Goal: Task Accomplishment & Management: Manage account settings

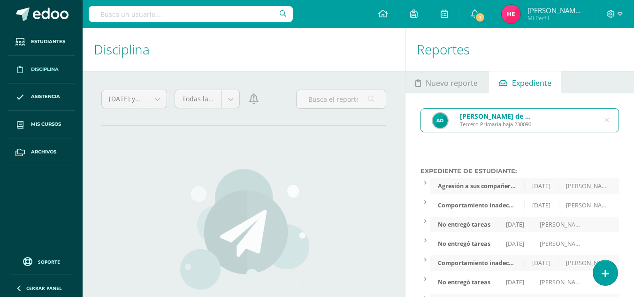
click at [610, 122] on div "Ariel Andree de León Szarata Tercero Primaria baja 230090" at bounding box center [520, 120] width 198 height 23
click at [610, 121] on div "Ariel Andree de León Szarata Tercero Primaria baja 230090" at bounding box center [520, 120] width 198 height 23
click at [608, 120] on icon at bounding box center [607, 120] width 4 height 24
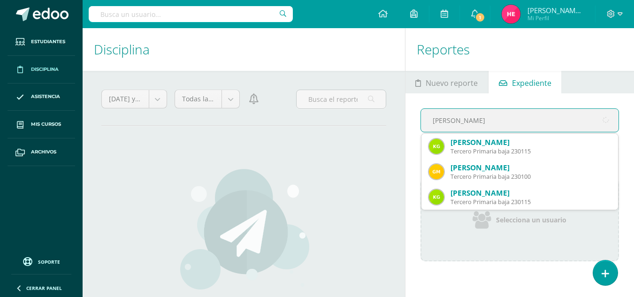
type input "gallardo"
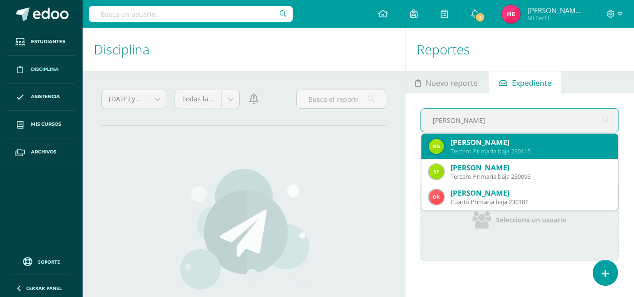
click at [516, 146] on div "Kadiatou Anna Gallardo Cortéz" at bounding box center [531, 143] width 160 height 10
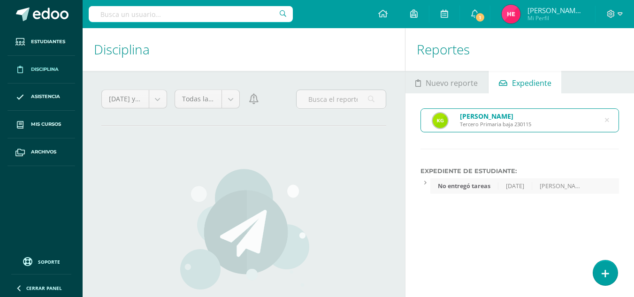
click at [609, 120] on icon at bounding box center [607, 120] width 20 height 20
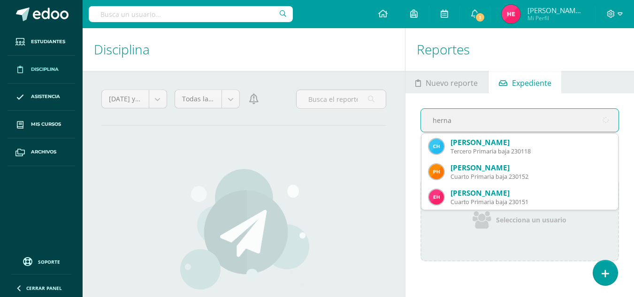
type input "hernan"
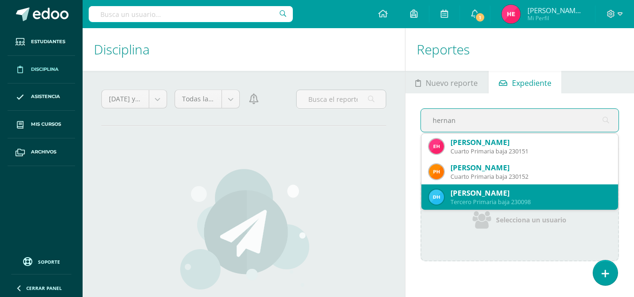
click at [536, 202] on div "Tercero Primaria baja 230098" at bounding box center [531, 202] width 160 height 8
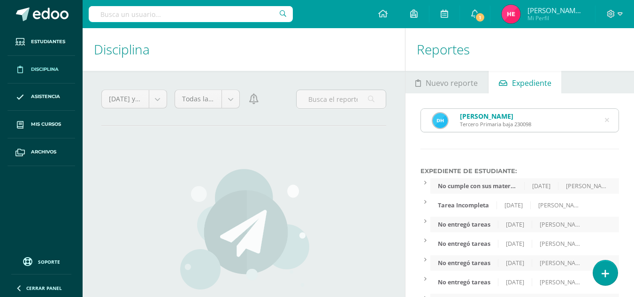
click at [608, 118] on icon at bounding box center [607, 120] width 20 height 20
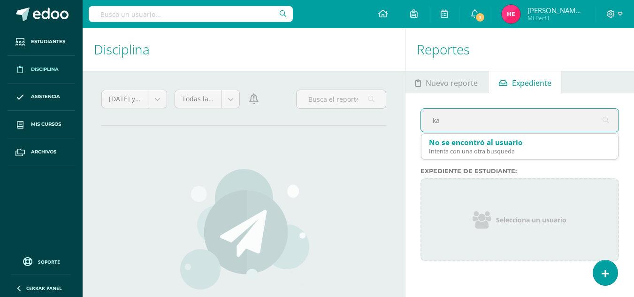
type input "k"
type input "carlos"
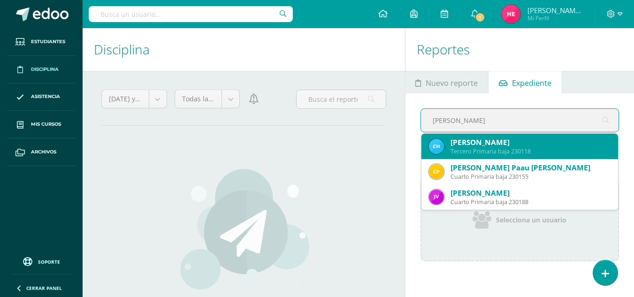
click at [516, 143] on div "Carlos René Herrera Hernandez" at bounding box center [531, 143] width 160 height 10
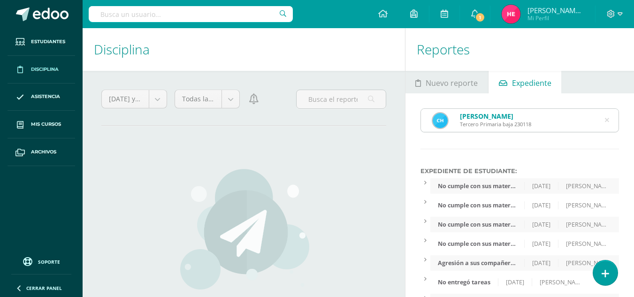
click at [609, 121] on icon at bounding box center [607, 120] width 20 height 20
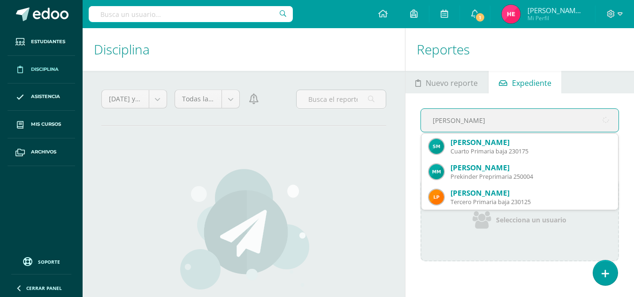
type input "alexa"
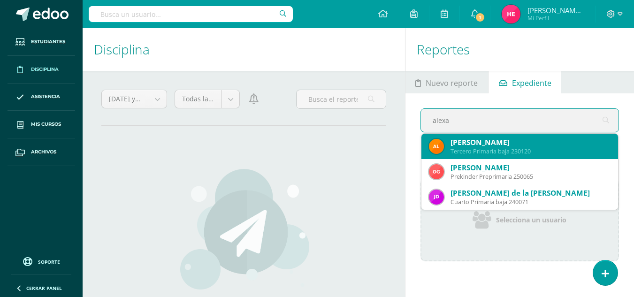
click at [504, 144] on div "Alexa Daniela Lémus Masaya" at bounding box center [531, 143] width 160 height 10
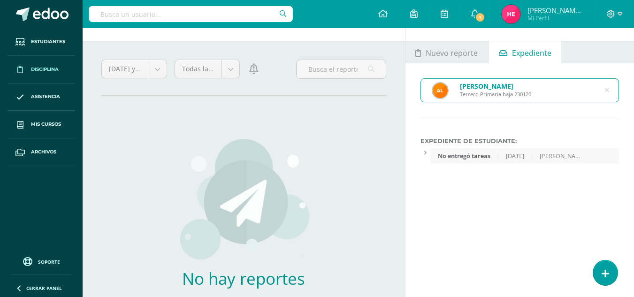
scroll to position [12, 0]
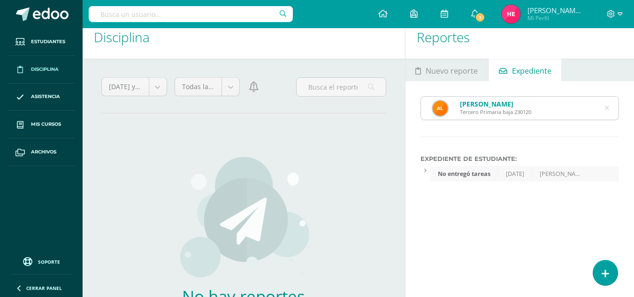
click at [606, 108] on icon at bounding box center [607, 108] width 20 height 20
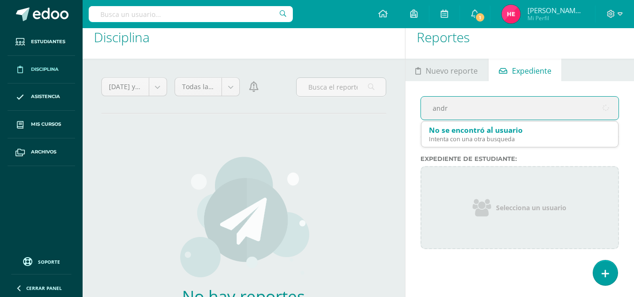
type input "andre"
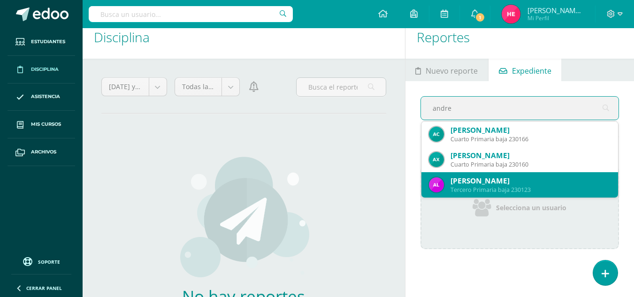
click at [527, 183] on div "Andrea Isabella López Soyoy" at bounding box center [531, 181] width 160 height 10
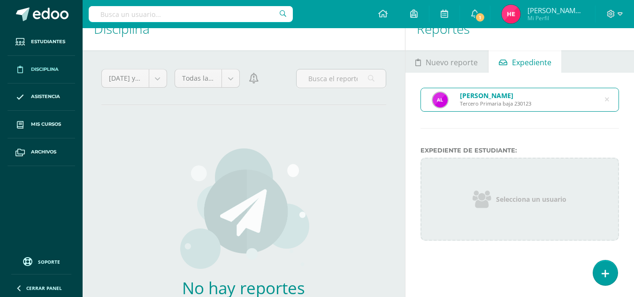
scroll to position [18, 0]
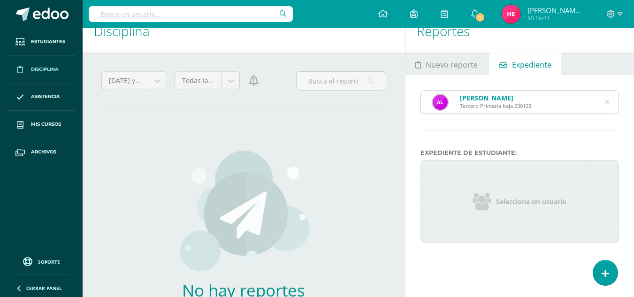
click at [575, 102] on div "Andrea Isabella López Soyoy Tercero Primaria baja 230123" at bounding box center [520, 102] width 198 height 23
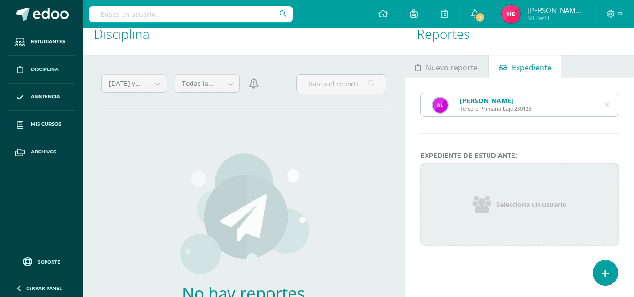
scroll to position [0, 0]
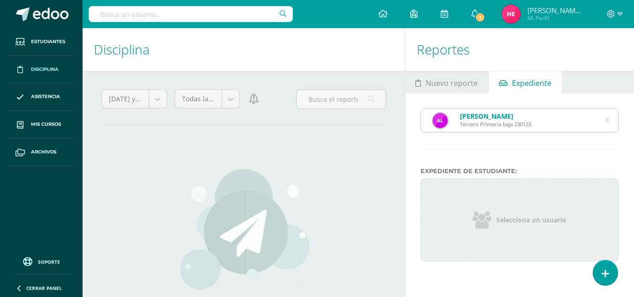
click at [607, 117] on icon at bounding box center [607, 120] width 4 height 24
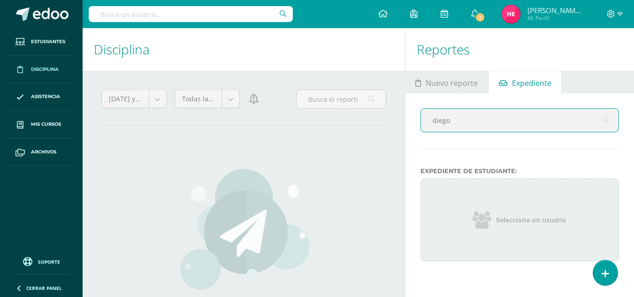
type input "diego"
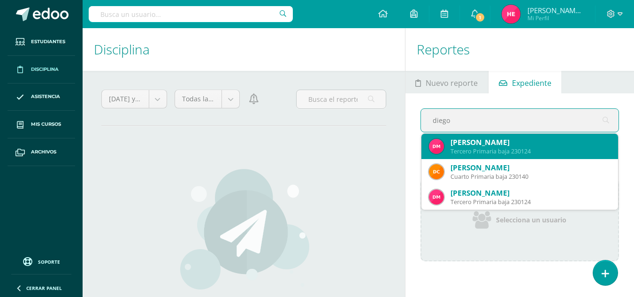
click at [570, 151] on div "Tercero Primaria baja 230124" at bounding box center [531, 151] width 160 height 8
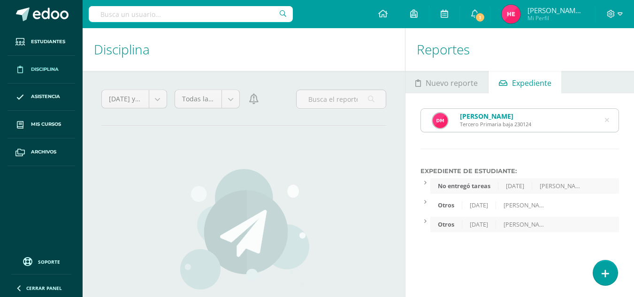
click at [447, 207] on div "Otros" at bounding box center [447, 205] width 32 height 8
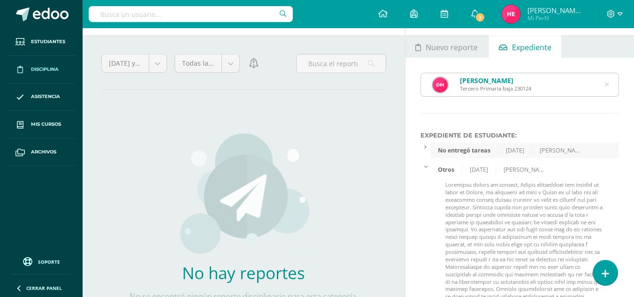
scroll to position [35, 0]
click at [427, 169] on div at bounding box center [426, 166] width 10 height 8
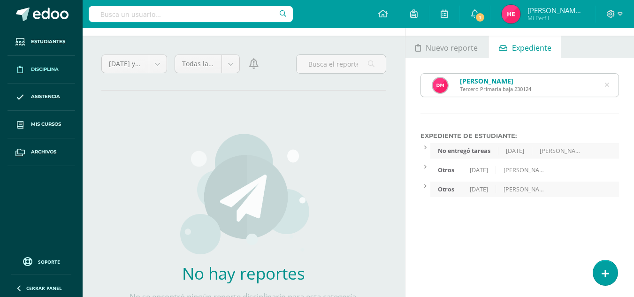
click at [451, 193] on div "Otros" at bounding box center [447, 190] width 32 height 8
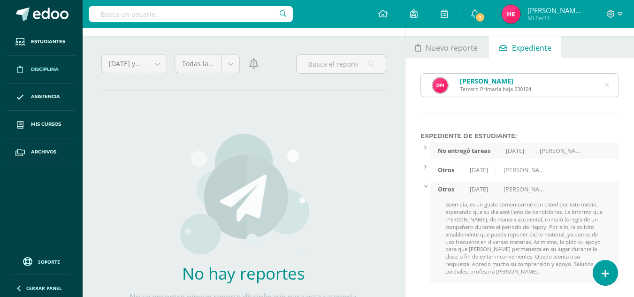
scroll to position [0, 0]
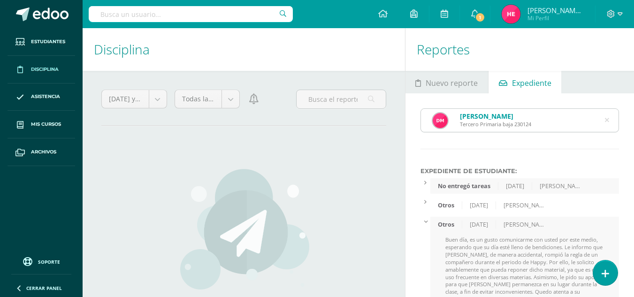
click at [426, 220] on icon at bounding box center [426, 221] width 6 height 2
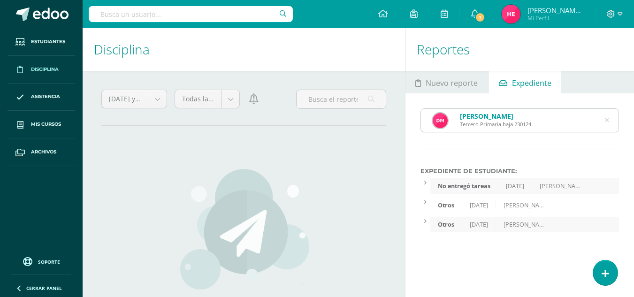
click at [606, 120] on icon at bounding box center [607, 120] width 20 height 20
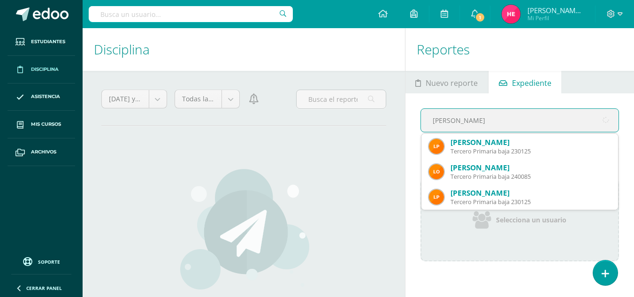
type input "luis he"
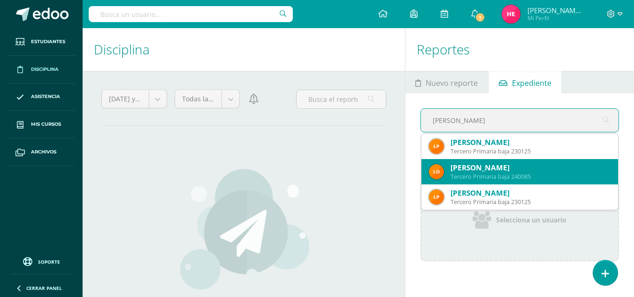
click at [566, 170] on div "Luis Heraldo Oliva Catalán" at bounding box center [531, 168] width 160 height 10
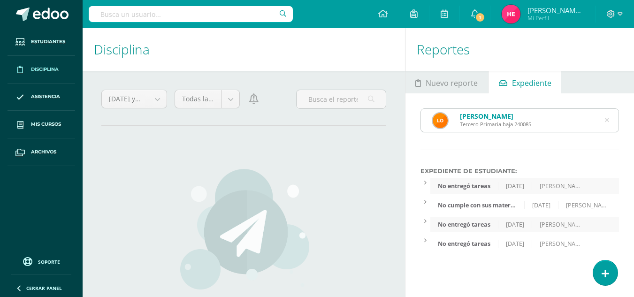
click at [580, 122] on div "Luis Heraldo Oliva Catalán Tercero Primaria baja 240085" at bounding box center [520, 120] width 198 height 23
click at [610, 121] on div "Luis Heraldo Oliva Catalán Tercero Primaria baja 240085" at bounding box center [520, 120] width 198 height 23
click at [610, 122] on div "Luis Heraldo Oliva Catalán Tercero Primaria baja 240085" at bounding box center [520, 120] width 198 height 23
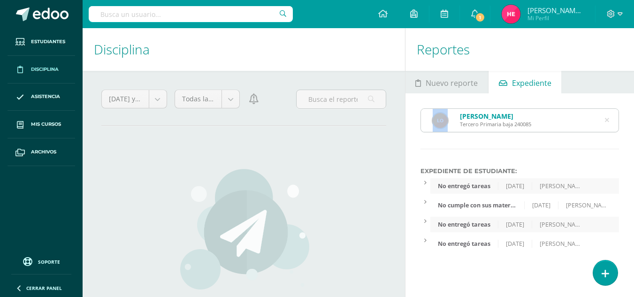
click at [610, 122] on div "Luis Heraldo Oliva Catalán Tercero Primaria baja 240085" at bounding box center [520, 120] width 198 height 23
click at [608, 118] on icon at bounding box center [607, 120] width 20 height 20
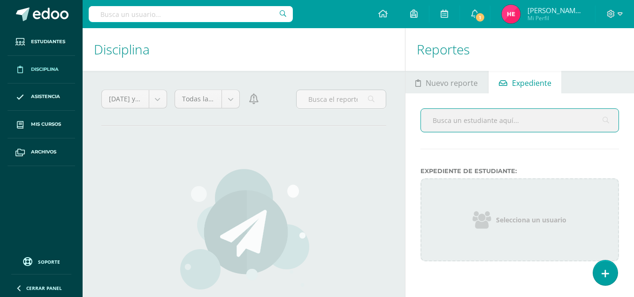
click at [608, 118] on input "text" at bounding box center [520, 120] width 198 height 23
click at [550, 123] on input "text" at bounding box center [520, 120] width 198 height 23
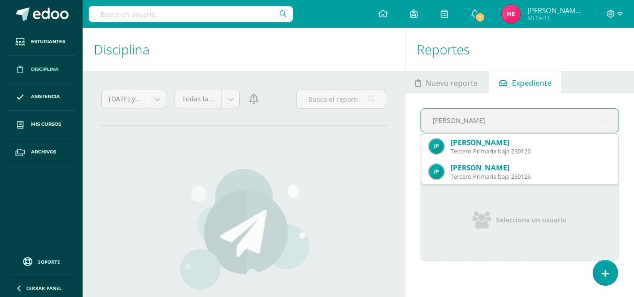
type input "sebastian"
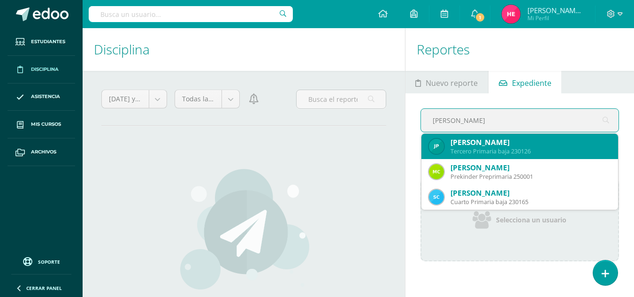
click at [538, 146] on div "Jorge Sebastian Paz Barrios" at bounding box center [531, 143] width 160 height 10
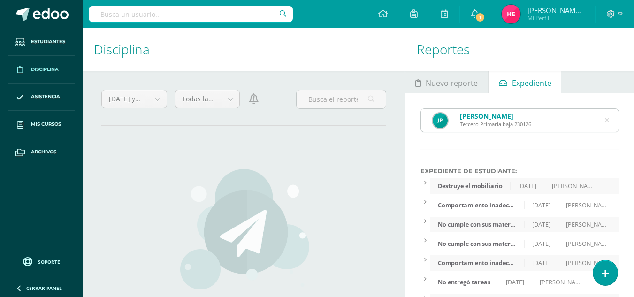
click at [610, 119] on div "Jorge Sebastian Paz Barrios Tercero Primaria baja 230126" at bounding box center [520, 120] width 198 height 23
click at [606, 120] on icon at bounding box center [607, 120] width 20 height 20
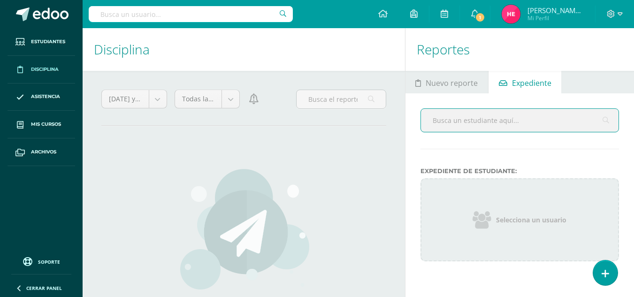
click at [606, 120] on input "text" at bounding box center [520, 120] width 198 height 23
type input "ariel"
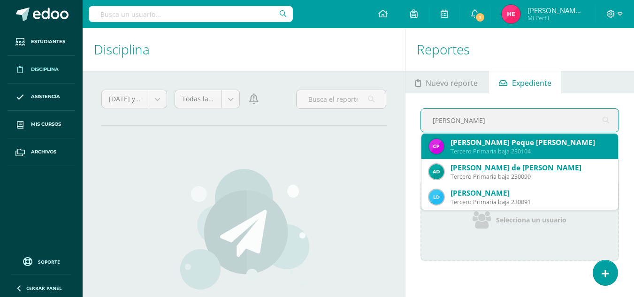
click at [568, 141] on div "Christopher Ariel Peque González" at bounding box center [531, 143] width 160 height 10
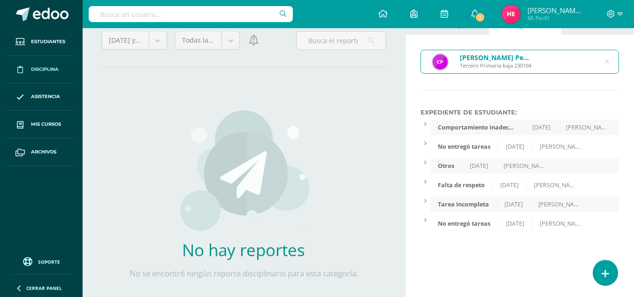
scroll to position [63, 0]
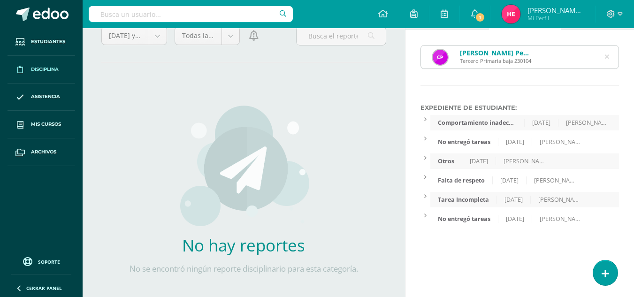
click at [425, 160] on icon at bounding box center [426, 158] width 2 height 6
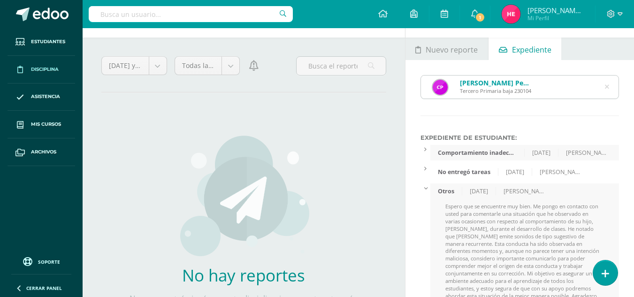
scroll to position [33, 0]
click at [428, 189] on icon at bounding box center [426, 188] width 6 height 2
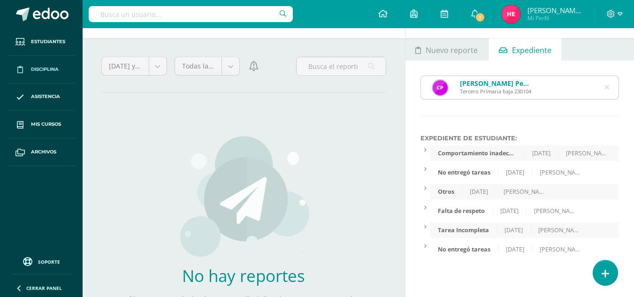
click at [425, 208] on icon at bounding box center [426, 208] width 2 height 6
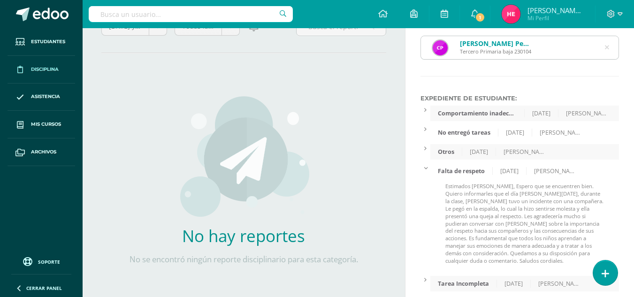
scroll to position [83, 0]
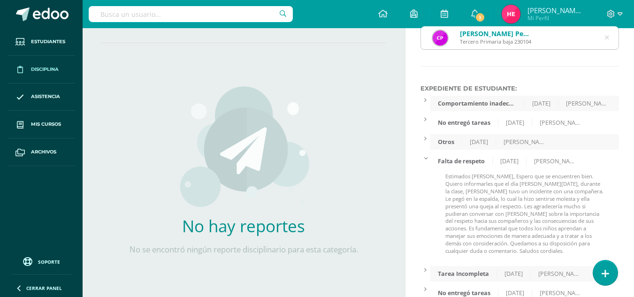
click at [425, 159] on icon at bounding box center [426, 158] width 6 height 2
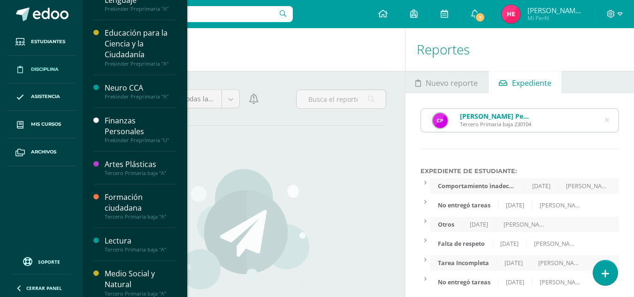
scroll to position [185, 0]
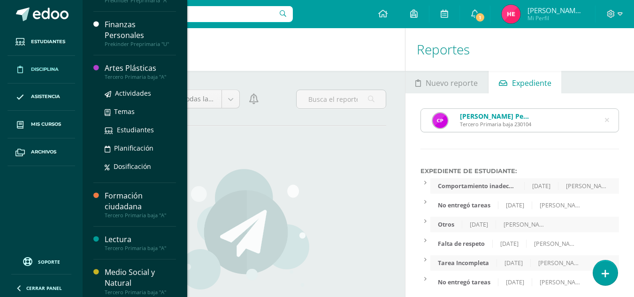
click at [127, 69] on div "Artes Plásticas" at bounding box center [140, 68] width 71 height 11
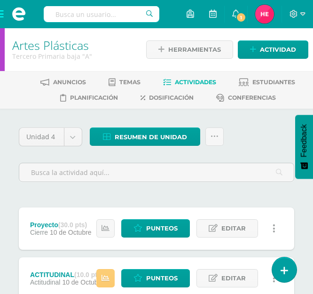
drag, startPoint x: 235, startPoint y: 60, endPoint x: 195, endPoint y: -33, distance: 100.6
click at [264, 79] on span "Estudiantes" at bounding box center [273, 81] width 43 height 7
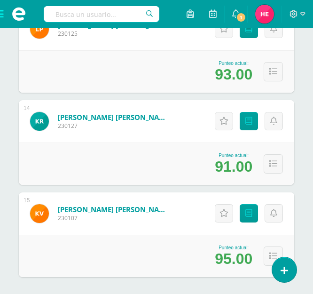
scroll to position [1370, 0]
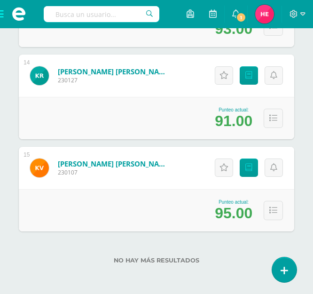
click at [4, 17] on span at bounding box center [19, 14] width 38 height 28
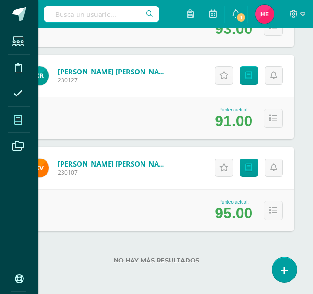
click at [19, 117] on icon at bounding box center [18, 119] width 8 height 9
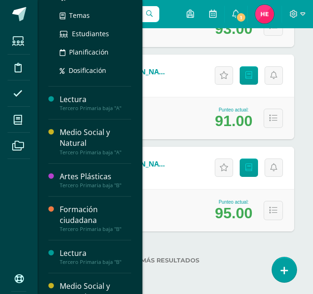
scroll to position [330, 0]
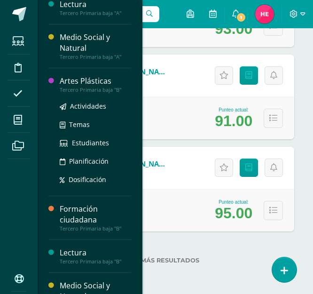
click at [89, 81] on div "Artes Plásticas" at bounding box center [95, 81] width 71 height 11
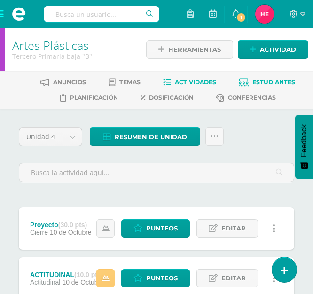
click at [267, 81] on span "Estudiantes" at bounding box center [273, 81] width 43 height 7
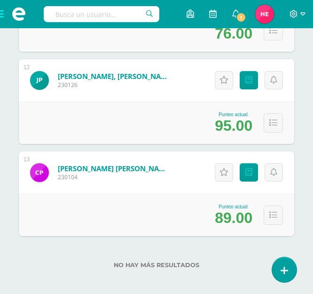
scroll to position [1186, 0]
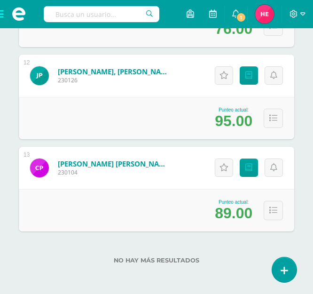
click at [3, 19] on span at bounding box center [19, 14] width 38 height 28
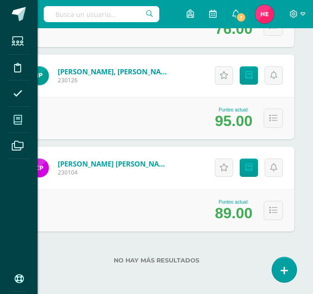
click at [23, 117] on span at bounding box center [18, 119] width 21 height 21
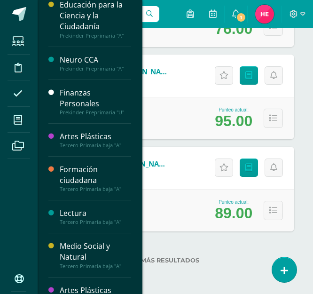
scroll to position [216, 0]
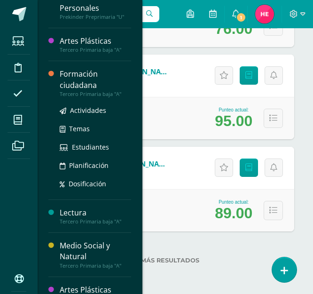
click at [81, 74] on div "Formación ciudadana" at bounding box center [95, 80] width 71 height 22
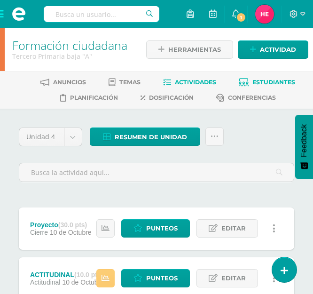
click at [278, 80] on span "Estudiantes" at bounding box center [273, 81] width 43 height 7
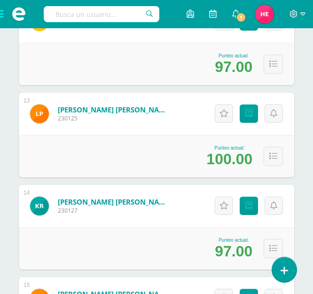
scroll to position [1345, 0]
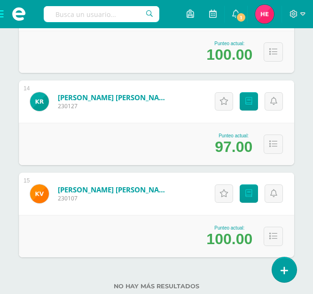
click at [4, 18] on span at bounding box center [19, 14] width 38 height 28
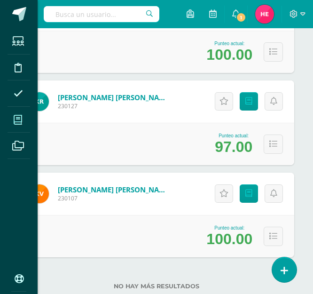
click at [22, 117] on icon at bounding box center [18, 119] width 8 height 9
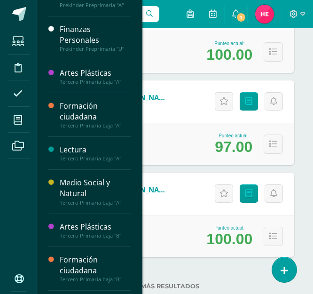
scroll to position [349, 0]
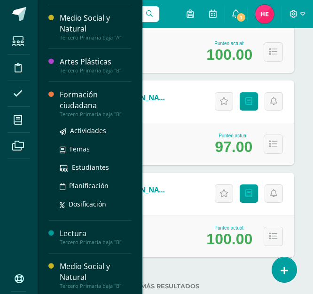
click at [78, 94] on div "Formación ciudadana" at bounding box center [95, 100] width 71 height 22
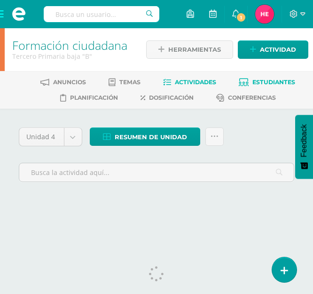
click at [287, 82] on span "Estudiantes" at bounding box center [273, 81] width 43 height 7
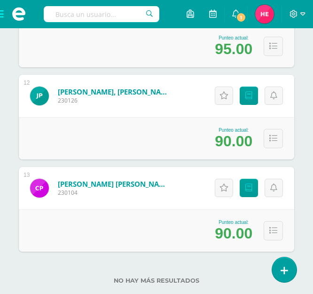
scroll to position [1186, 0]
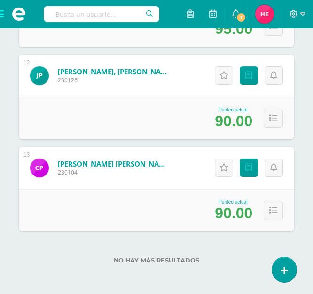
click at [3, 13] on span at bounding box center [19, 14] width 38 height 28
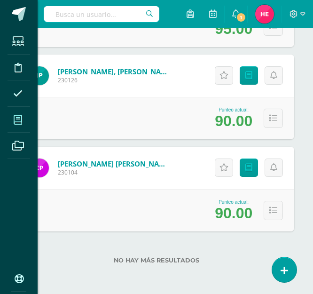
click at [17, 118] on icon at bounding box center [18, 119] width 8 height 9
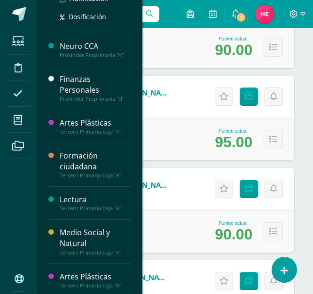
scroll to position [230, 0]
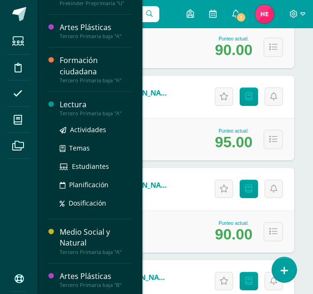
click at [86, 106] on div "Lectura" at bounding box center [95, 104] width 71 height 11
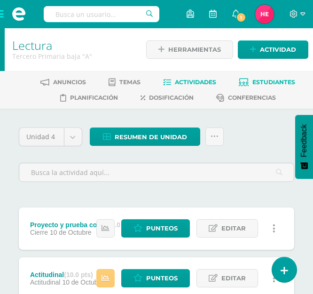
click at [278, 81] on span "Estudiantes" at bounding box center [273, 81] width 43 height 7
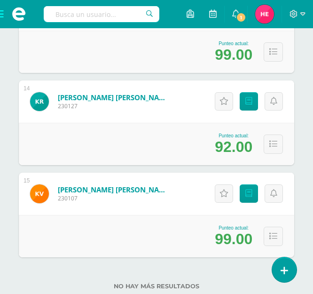
scroll to position [1370, 0]
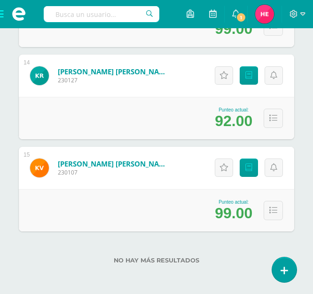
click at [3, 13] on span at bounding box center [19, 14] width 38 height 28
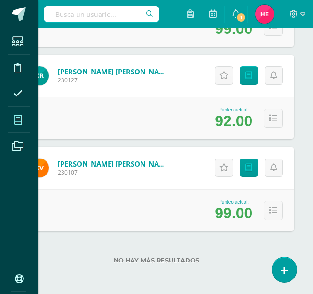
click at [17, 118] on icon at bounding box center [18, 119] width 8 height 9
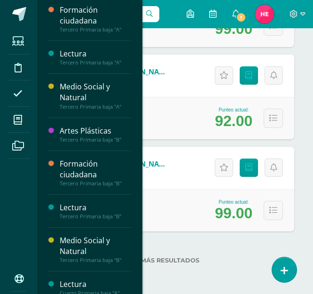
scroll to position [378, 0]
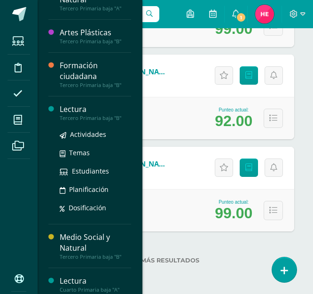
click at [72, 110] on div "Lectura" at bounding box center [95, 109] width 71 height 11
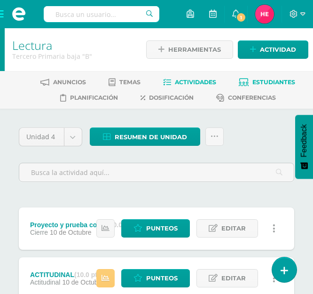
click at [262, 81] on span "Estudiantes" at bounding box center [273, 81] width 43 height 7
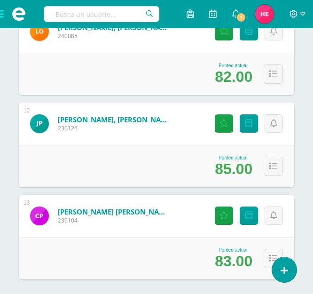
scroll to position [1186, 0]
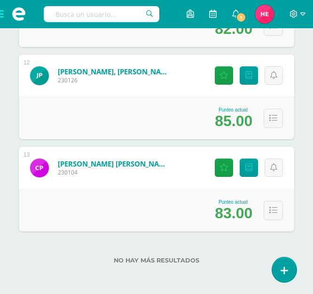
click at [3, 14] on span at bounding box center [19, 14] width 38 height 28
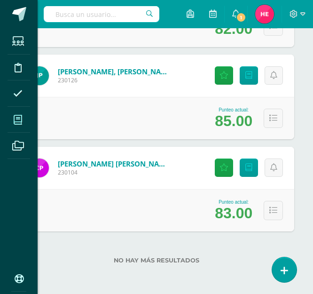
click at [17, 115] on icon at bounding box center [18, 119] width 8 height 9
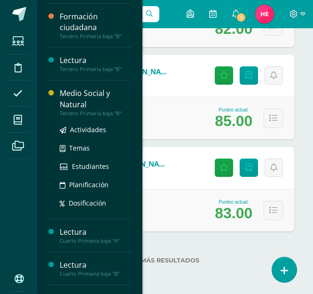
scroll to position [427, 0]
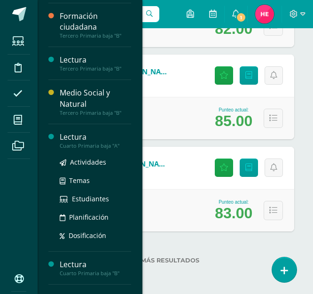
click at [80, 140] on div "Lectura" at bounding box center [95, 137] width 71 height 11
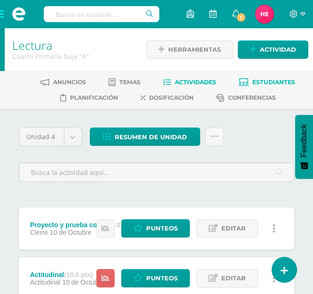
click at [265, 78] on span "Estudiantes" at bounding box center [273, 81] width 43 height 7
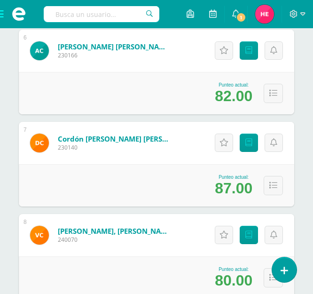
scroll to position [701, 0]
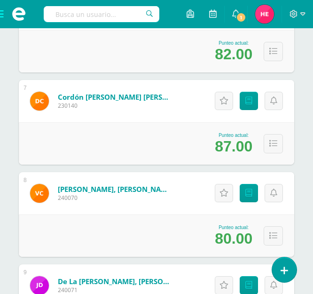
click at [144, 186] on link "Cruz Contreras, Victoria Azucena" at bounding box center [114, 188] width 113 height 9
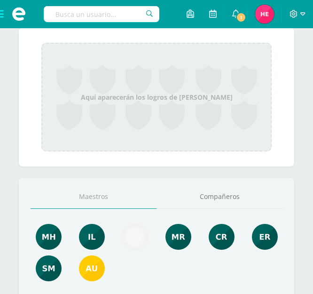
scroll to position [227, 0]
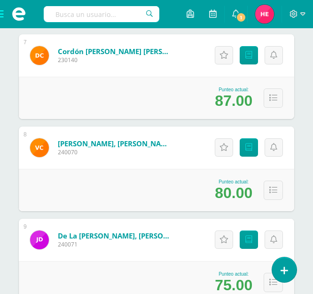
scroll to position [747, 0]
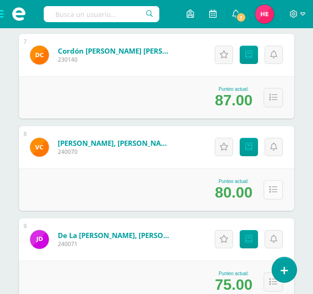
click at [274, 186] on icon at bounding box center [273, 190] width 8 height 8
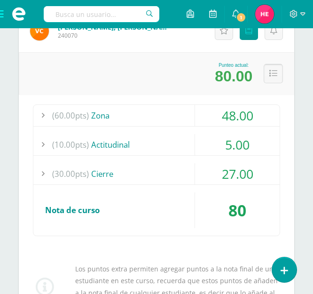
scroll to position [868, 0]
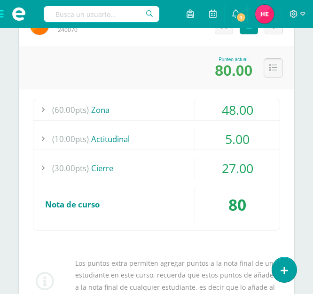
click at [270, 69] on icon at bounding box center [273, 68] width 8 height 8
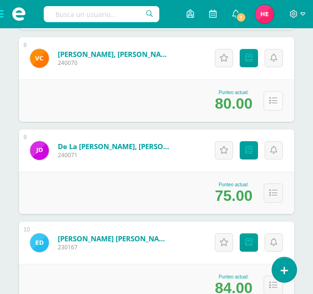
scroll to position [835, 0]
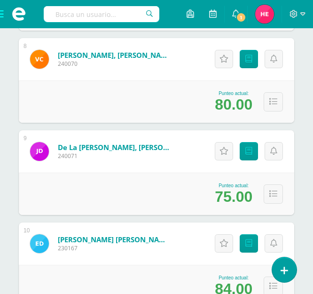
click at [234, 100] on div "80.00" at bounding box center [234, 104] width 38 height 17
click at [246, 59] on icon at bounding box center [248, 59] width 7 height 8
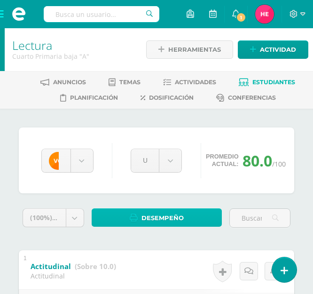
click at [170, 219] on span "Desempeño" at bounding box center [162, 217] width 42 height 17
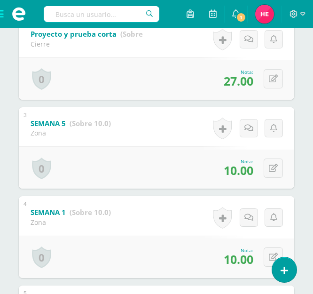
scroll to position [320, 0]
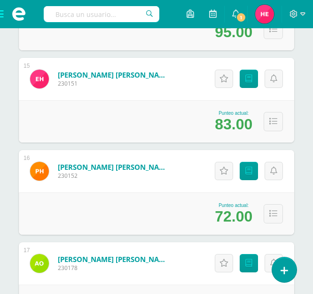
scroll to position [1468, 0]
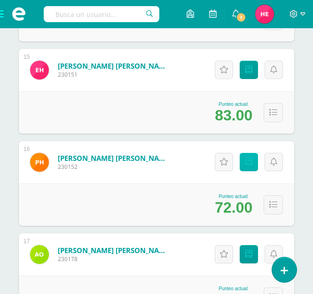
click at [248, 162] on icon at bounding box center [248, 162] width 7 height 8
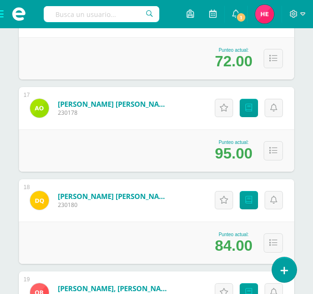
scroll to position [1617, 0]
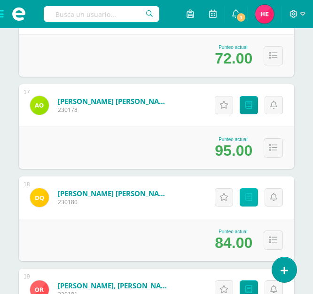
click at [247, 200] on icon at bounding box center [248, 197] width 7 height 8
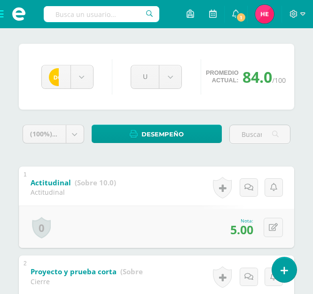
scroll to position [85, 0]
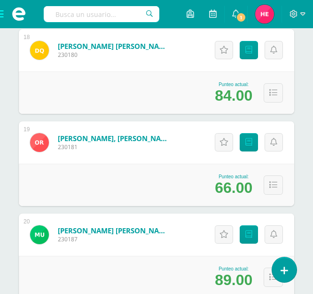
scroll to position [1771, 0]
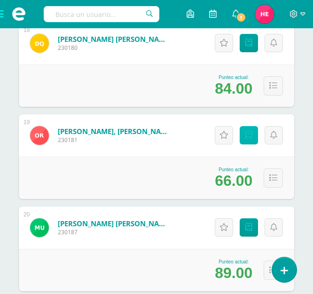
click at [248, 137] on icon at bounding box center [248, 135] width 7 height 8
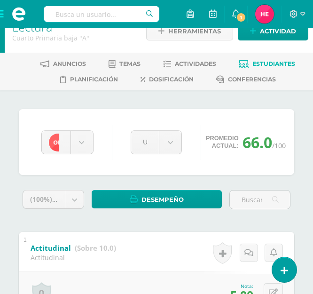
scroll to position [18, 0]
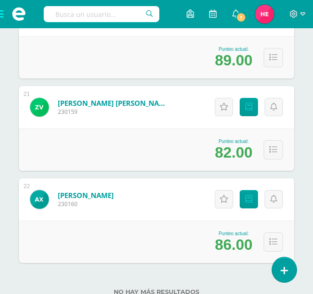
scroll to position [2015, 0]
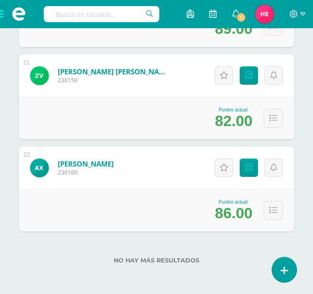
click at [3, 12] on span at bounding box center [19, 14] width 38 height 28
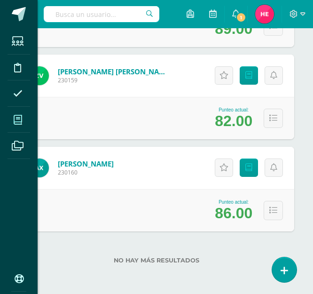
click at [21, 111] on span at bounding box center [18, 119] width 21 height 21
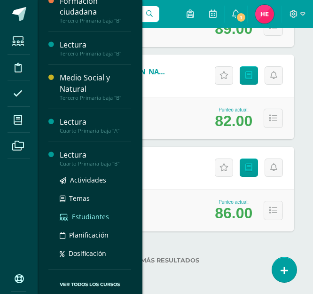
scroll to position [444, 0]
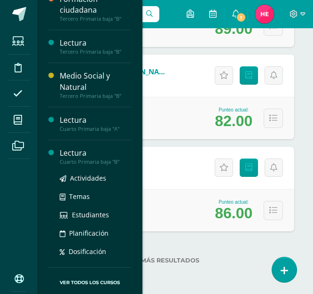
click at [74, 153] on div "Lectura" at bounding box center [95, 152] width 71 height 11
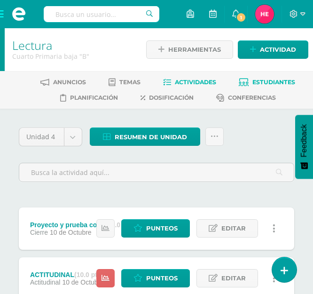
click at [274, 79] on span "Estudiantes" at bounding box center [273, 81] width 43 height 7
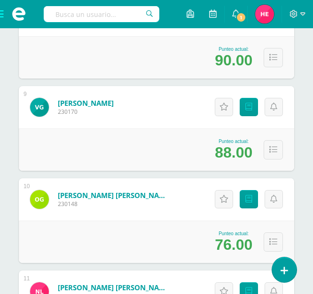
scroll to position [879, 0]
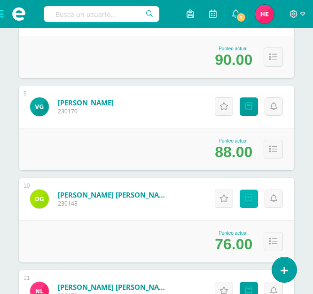
click at [248, 194] on icon at bounding box center [248, 198] width 7 height 8
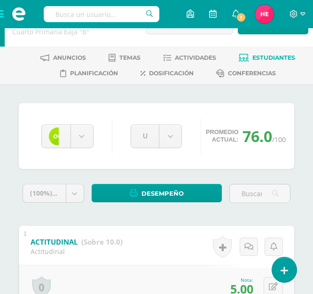
scroll to position [23, 0]
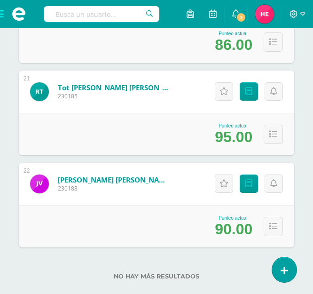
scroll to position [2015, 0]
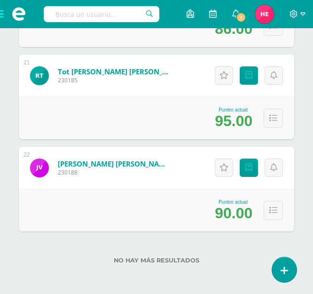
click at [3, 15] on span at bounding box center [19, 14] width 38 height 28
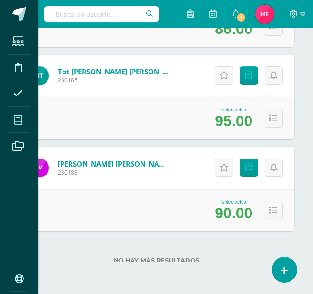
click at [20, 115] on icon at bounding box center [18, 119] width 8 height 9
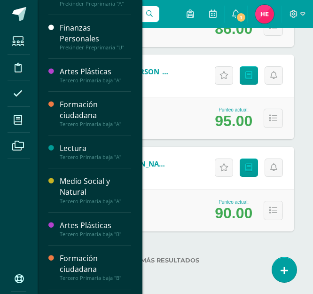
scroll to position [281, 0]
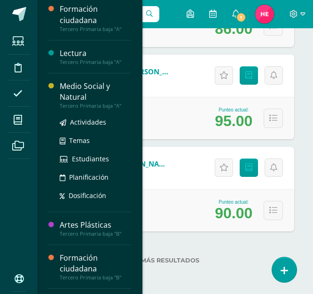
click at [86, 82] on div "Medio Social y Natural" at bounding box center [95, 92] width 71 height 22
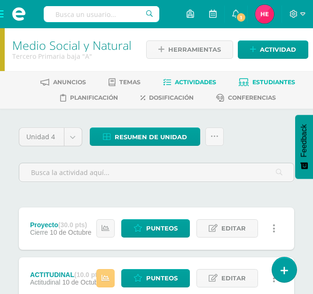
click at [263, 81] on span "Estudiantes" at bounding box center [273, 81] width 43 height 7
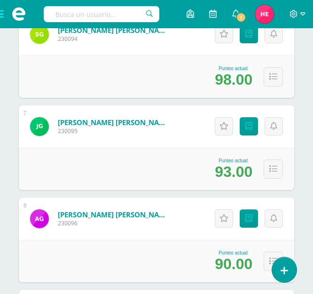
scroll to position [676, 0]
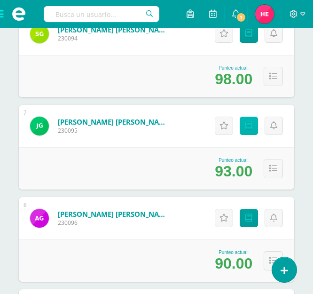
click at [248, 128] on icon at bounding box center [248, 126] width 7 height 8
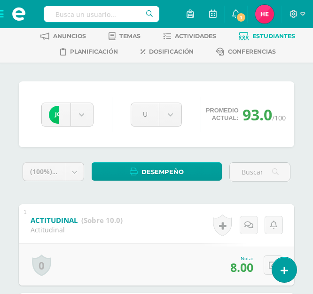
scroll to position [46, 0]
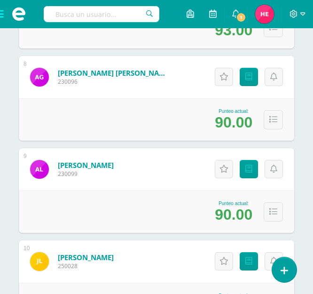
scroll to position [816, 0]
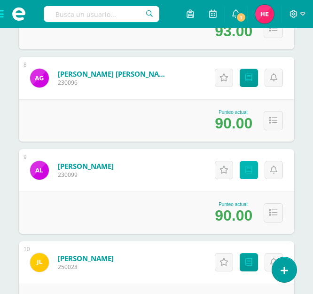
click at [253, 168] on link "Punteos" at bounding box center [249, 170] width 18 height 18
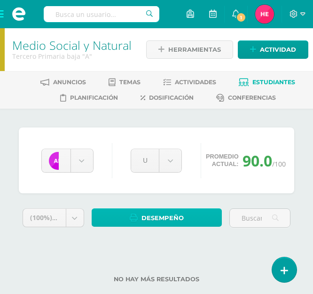
click at [182, 216] on span "Desempeño" at bounding box center [162, 217] width 42 height 17
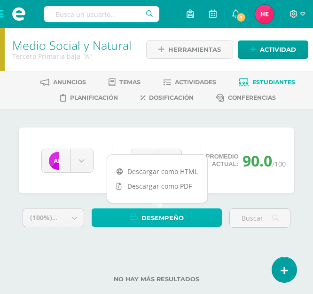
click at [182, 216] on span "Desempeño" at bounding box center [162, 217] width 42 height 17
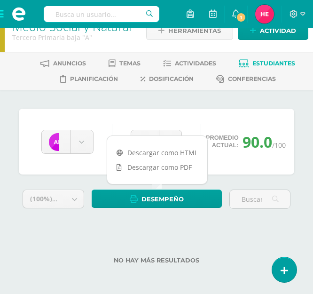
click at [197, 241] on div "No hay más resultados" at bounding box center [156, 253] width 275 height 44
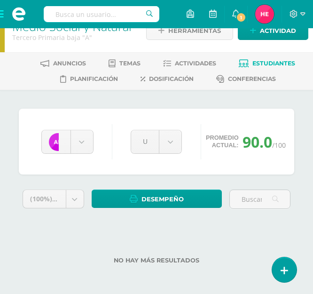
click at [108, 226] on div "(100%) Todas las actividades de esta unidad Todas las actividades de esta unida…" at bounding box center [156, 231] width 275 height 85
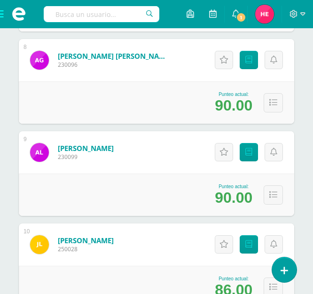
scroll to position [839, 0]
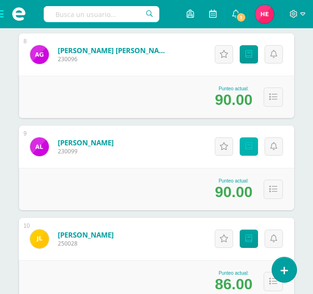
click at [246, 145] on icon at bounding box center [248, 146] width 7 height 8
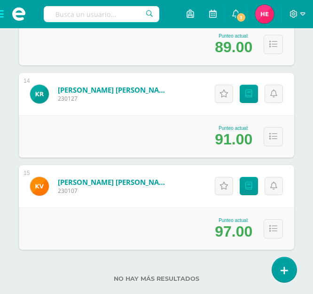
scroll to position [1354, 0]
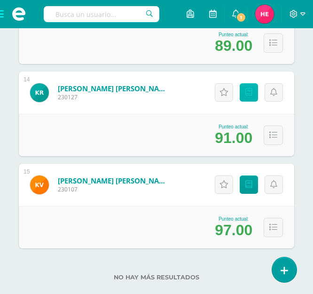
click at [245, 92] on link "Punteos" at bounding box center [249, 92] width 18 height 18
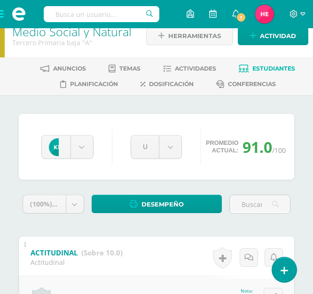
scroll to position [13, 0]
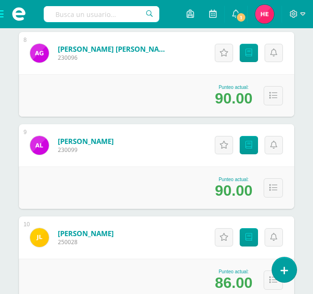
scroll to position [907, 0]
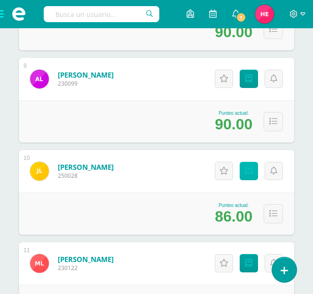
click at [248, 174] on icon at bounding box center [248, 171] width 7 height 8
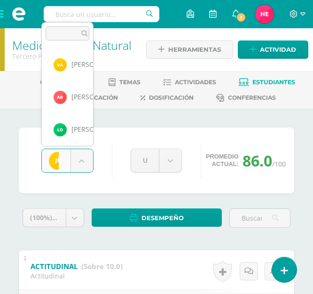
scroll to position [226, 0]
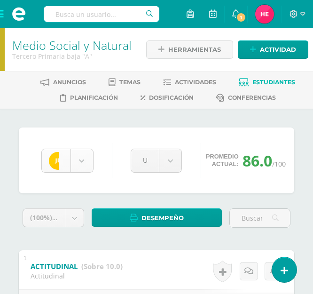
click at [1, 13] on span at bounding box center [19, 14] width 38 height 28
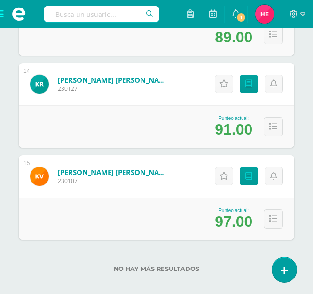
scroll to position [1370, 0]
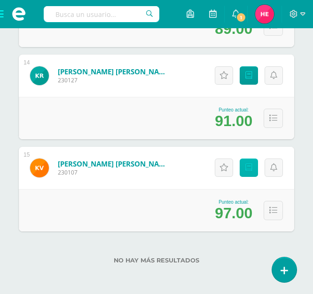
click at [249, 168] on icon at bounding box center [248, 167] width 7 height 8
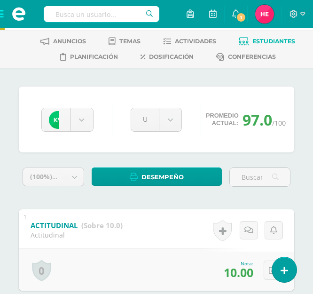
scroll to position [40, 0]
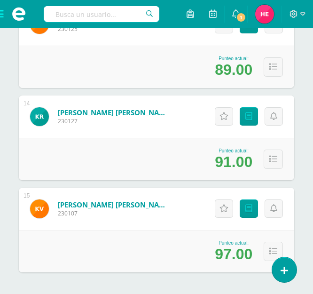
scroll to position [1370, 0]
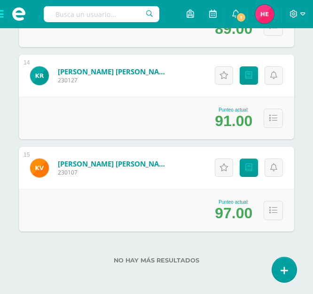
click at [3, 16] on span at bounding box center [19, 14] width 38 height 28
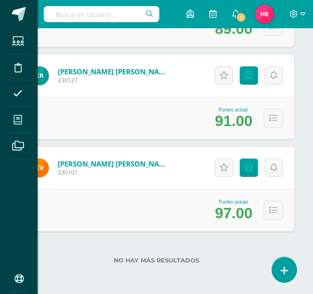
click at [14, 117] on icon at bounding box center [18, 119] width 8 height 9
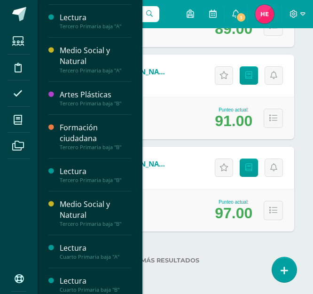
scroll to position [444, 0]
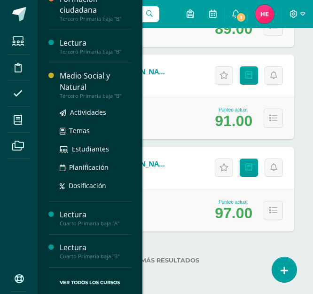
click at [79, 77] on div "Medio Social y Natural" at bounding box center [95, 81] width 71 height 22
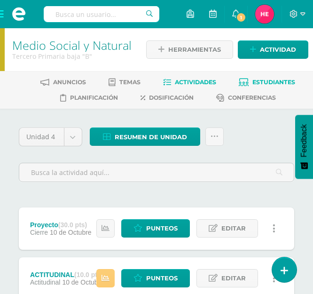
click at [259, 80] on span "Estudiantes" at bounding box center [273, 81] width 43 height 7
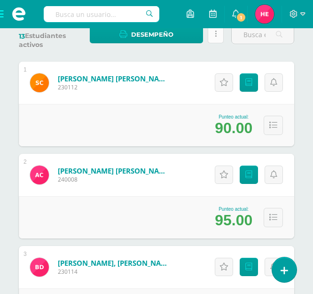
scroll to position [132, 0]
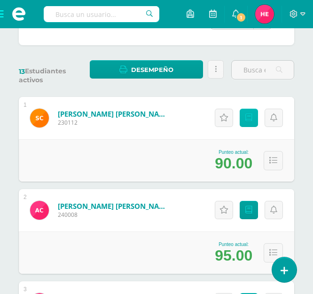
click at [250, 116] on icon at bounding box center [248, 118] width 7 height 8
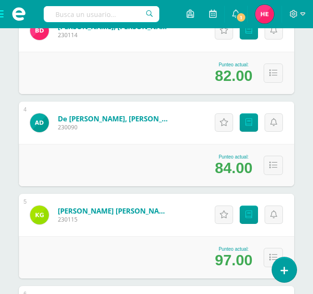
scroll to position [402, 0]
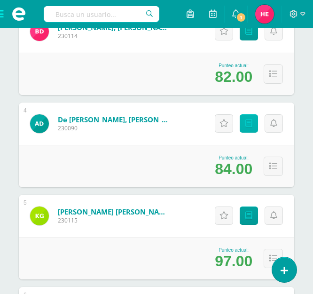
click at [248, 125] on icon at bounding box center [248, 123] width 7 height 8
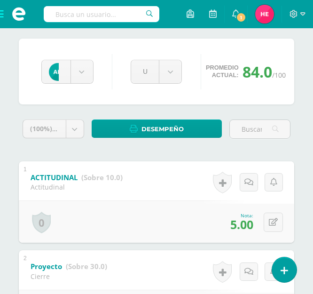
scroll to position [88, 0]
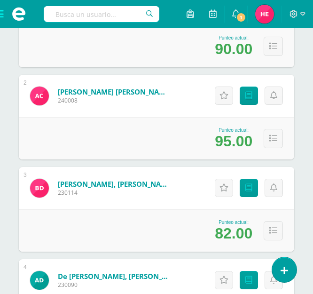
scroll to position [246, 0]
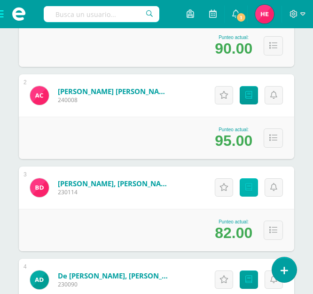
click at [248, 185] on icon at bounding box center [248, 187] width 7 height 8
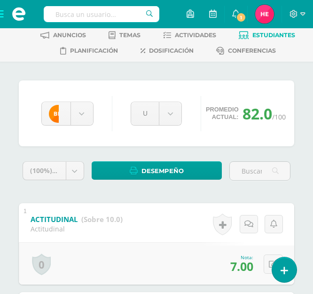
scroll to position [46, 0]
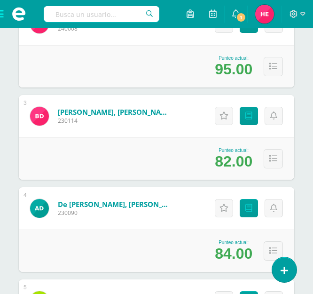
scroll to position [331, 0]
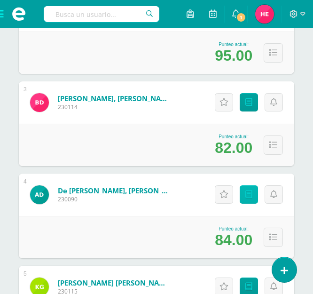
click at [247, 197] on icon at bounding box center [248, 194] width 7 height 8
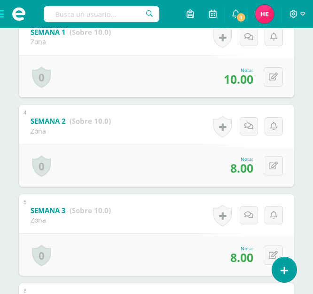
scroll to position [383, 0]
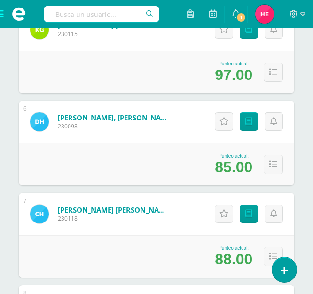
scroll to position [609, 0]
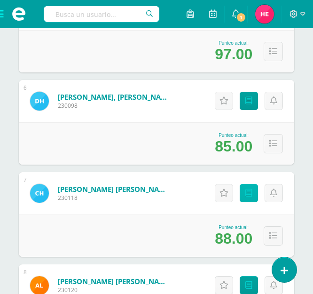
click at [242, 191] on link "Punteos" at bounding box center [249, 193] width 18 height 18
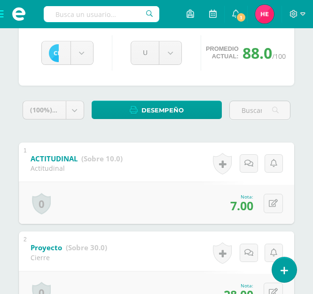
scroll to position [107, 0]
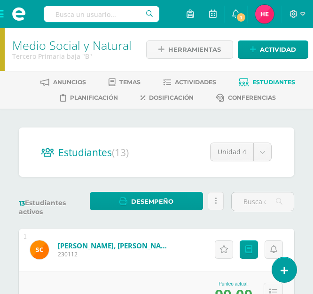
click at [2, 13] on span at bounding box center [19, 14] width 38 height 28
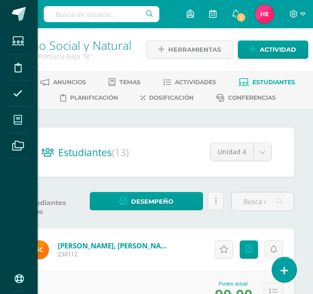
click at [19, 116] on icon at bounding box center [18, 119] width 8 height 9
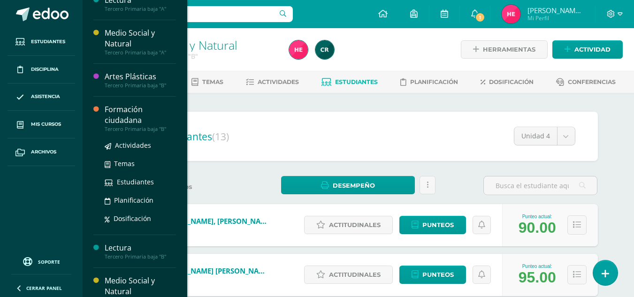
scroll to position [374, 0]
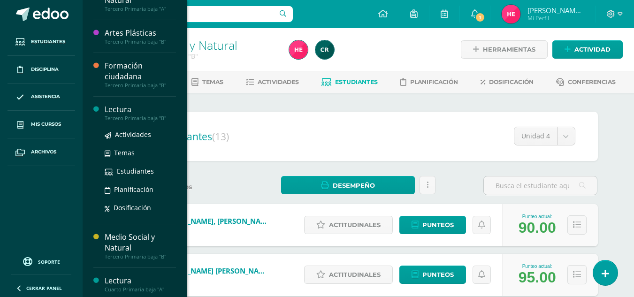
click at [116, 110] on div "Lectura" at bounding box center [140, 109] width 71 height 11
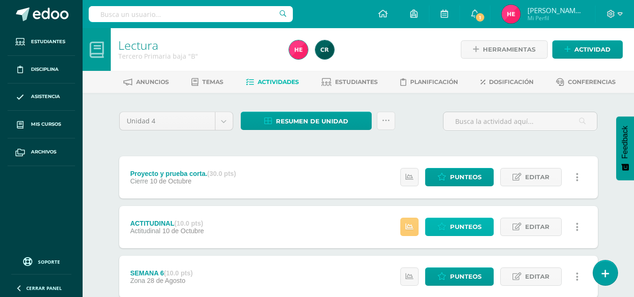
click at [440, 226] on icon at bounding box center [442, 227] width 9 height 8
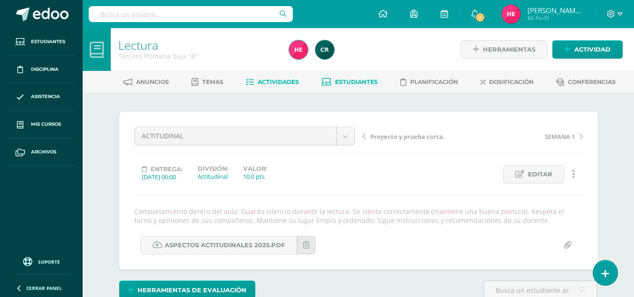
click at [371, 78] on link "Estudiantes" at bounding box center [350, 82] width 56 height 15
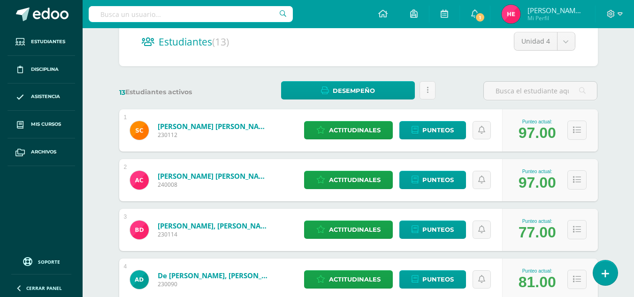
scroll to position [94, 0]
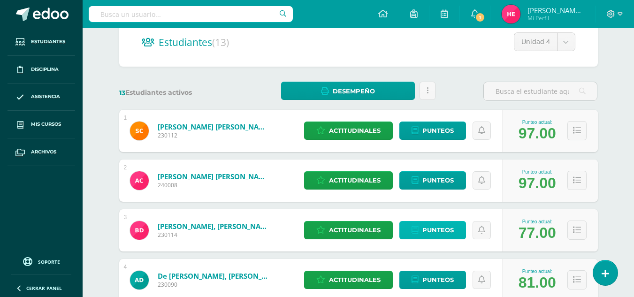
click at [442, 238] on span "Punteos" at bounding box center [438, 230] width 31 height 17
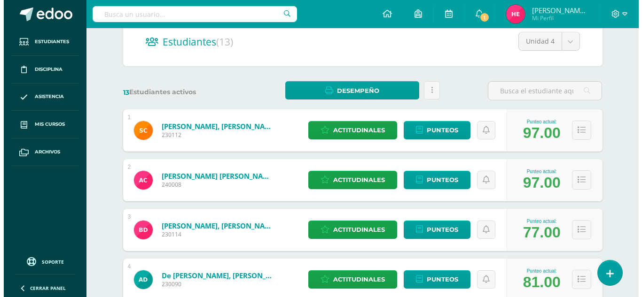
scroll to position [96, 0]
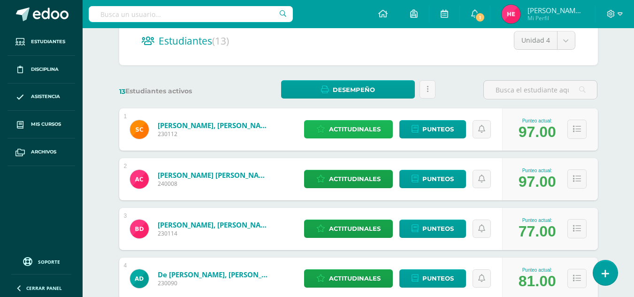
click at [371, 124] on span "Actitudinales" at bounding box center [355, 129] width 52 height 17
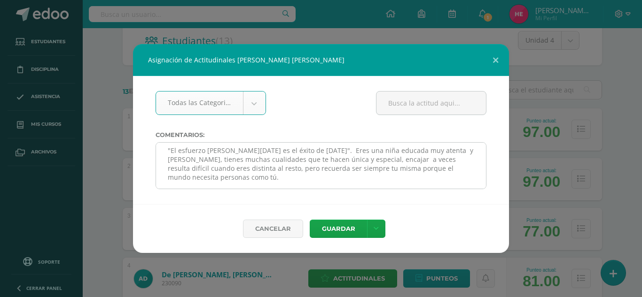
scroll to position [170, 0]
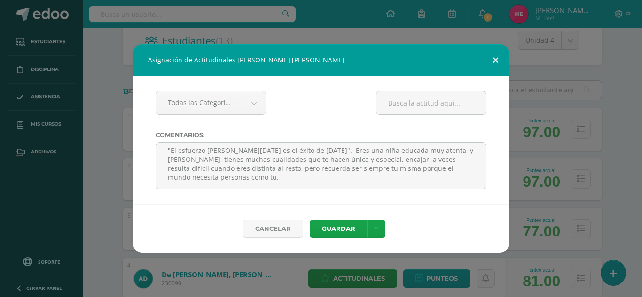
click at [497, 58] on button at bounding box center [495, 60] width 27 height 32
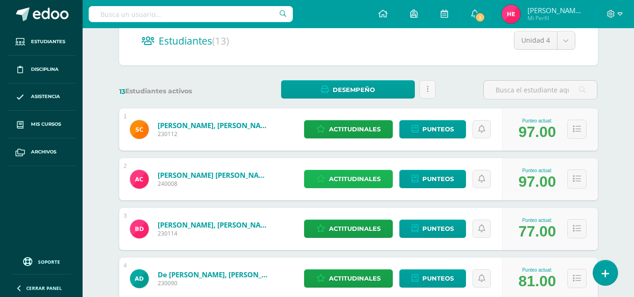
click at [353, 178] on span "Actitudinales" at bounding box center [355, 178] width 52 height 17
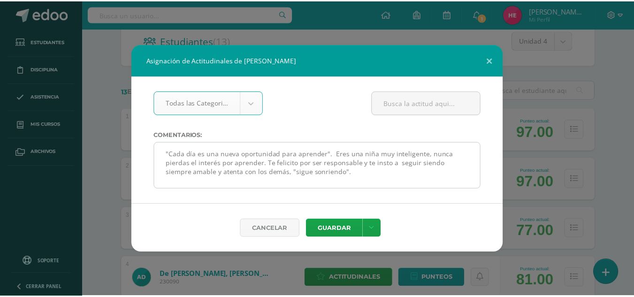
scroll to position [66, 0]
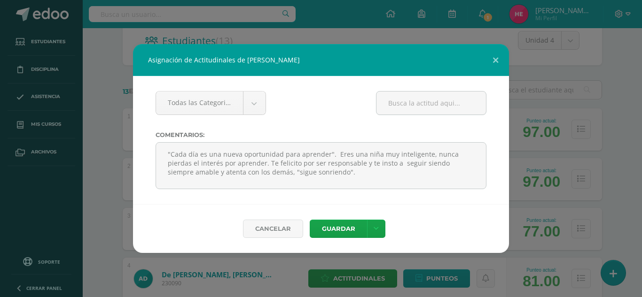
click at [542, 64] on div "Asignación de Actitudinales de Allison Sofia Catalán Guerra Todas las Categoria…" at bounding box center [321, 148] width 634 height 209
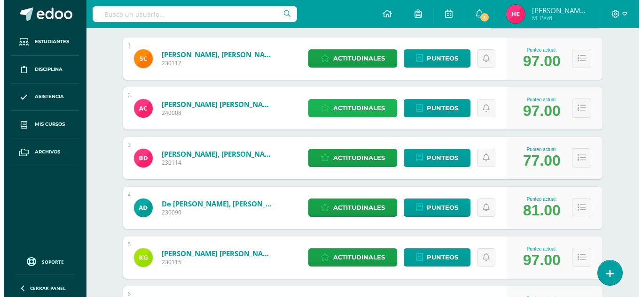
scroll to position [167, 0]
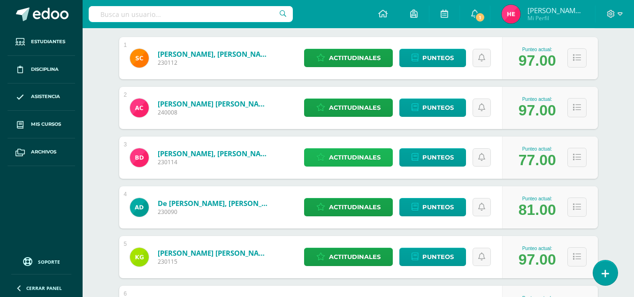
click at [367, 152] on span "Actitudinales" at bounding box center [355, 157] width 52 height 17
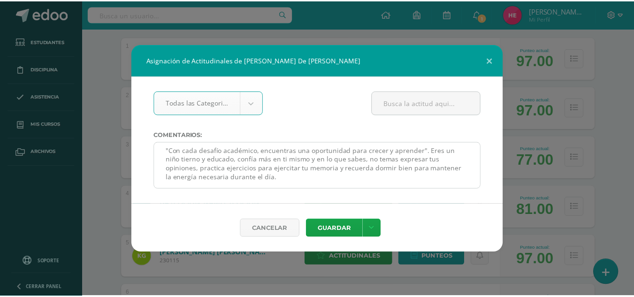
scroll to position [98, 0]
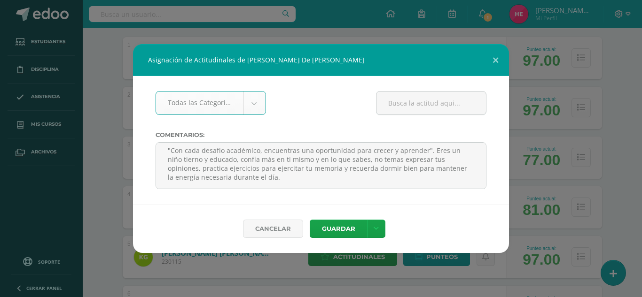
click at [601, 86] on div "Asignación de Actitudinales de Bernard Josué Camilo De León Méndez Todas las Ca…" at bounding box center [321, 148] width 634 height 209
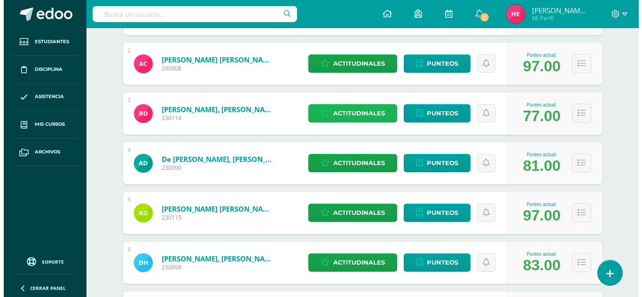
scroll to position [212, 0]
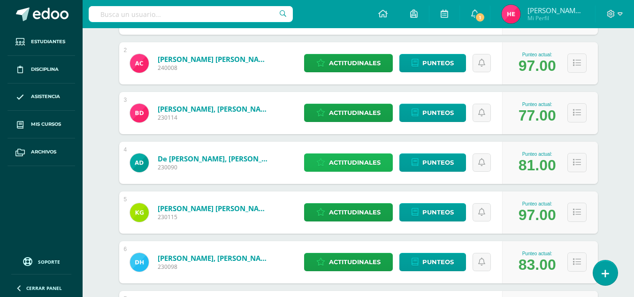
click at [373, 162] on span "Actitudinales" at bounding box center [355, 162] width 52 height 17
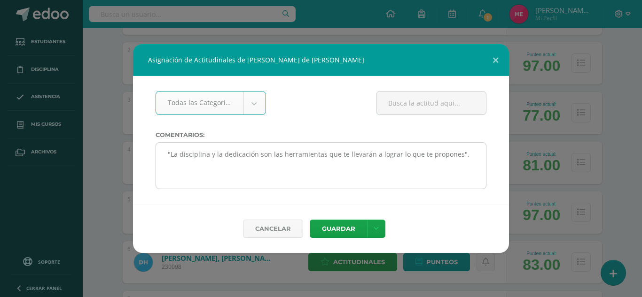
scroll to position [164, 0]
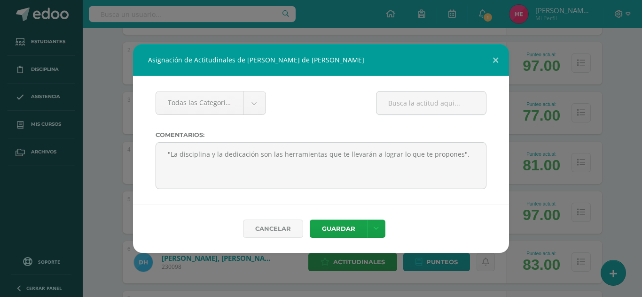
click at [601, 127] on div "Asignación de Actitudinales de Ariel Andree de León Szarata Todas las Categoria…" at bounding box center [321, 148] width 634 height 209
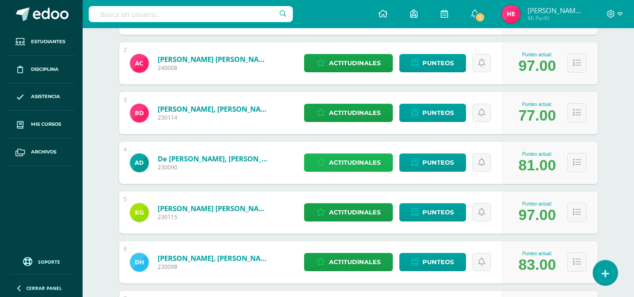
click at [372, 164] on span "Actitudinales" at bounding box center [355, 162] width 52 height 17
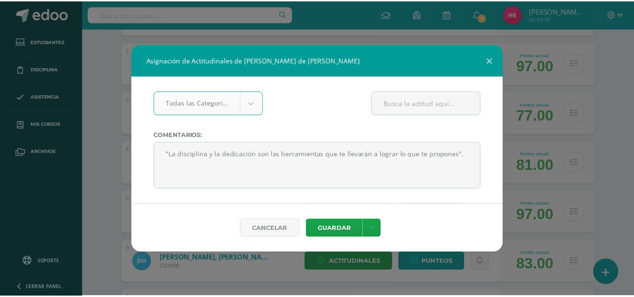
scroll to position [160, 0]
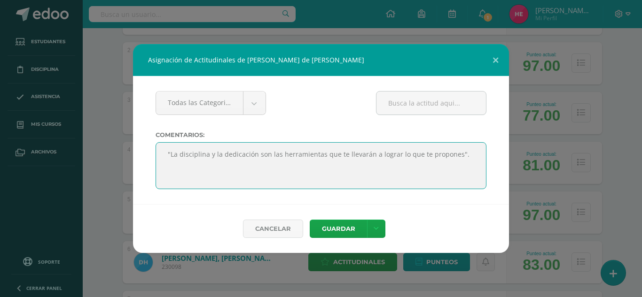
click at [244, 175] on textarea ""La disciplina y la dedicación son las herramientas que te llevarán a lograr lo…" at bounding box center [320, 165] width 331 height 47
click at [215, 165] on textarea ""La disciplina y la dedicación son las herramientas que te llevarán a lograr lo…" at bounding box center [320, 165] width 331 height 47
click at [216, 162] on textarea ""La disciplina y la dedicación son las herramientas que te llevarán a lograr lo…" at bounding box center [320, 165] width 331 height 47
click at [216, 165] on textarea ""La disciplina y la dedicación son las herramientas que te llevarán a lograr lo…" at bounding box center [320, 165] width 331 height 47
click at [222, 175] on textarea ""La disciplina y la dedicación son las herramientas que te llevarán a lograr lo…" at bounding box center [320, 165] width 331 height 47
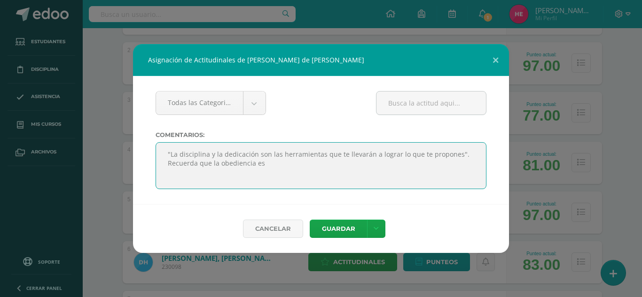
click at [313, 173] on textarea ""La disciplina y la dedicación son las herramientas que te llevarán a lograr lo…" at bounding box center [320, 165] width 331 height 47
click at [315, 173] on textarea ""La disciplina y la dedicación son las herramientas que te llevarán a lograr lo…" at bounding box center [320, 165] width 331 height 47
click at [216, 165] on textarea ""La disciplina y la dedicación son las herramientas que te llevarán a lograr lo…" at bounding box center [320, 165] width 331 height 47
click at [307, 171] on textarea ""La disciplina y la dedicación son las herramientas que te llevarán a lograr lo…" at bounding box center [320, 165] width 331 height 47
click at [215, 163] on textarea ""La disciplina y la dedicación son las herramientas que te llevarán a lograr lo…" at bounding box center [320, 165] width 331 height 47
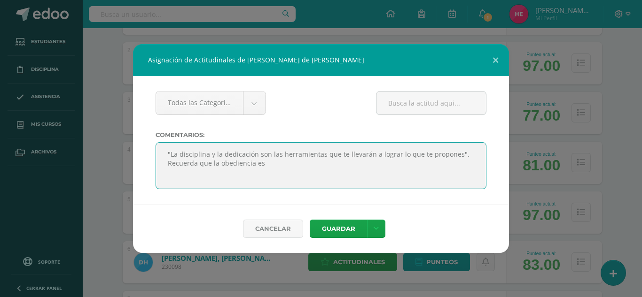
click at [307, 175] on textarea ""La disciplina y la dedicación son las herramientas que te llevarán a lograr lo…" at bounding box center [320, 165] width 331 height 47
click at [215, 164] on textarea ""La disciplina y la dedicación son las herramientas que te llevarán a lograr lo…" at bounding box center [320, 165] width 331 height 47
click at [310, 177] on textarea ""La disciplina y la dedicación son las herramientas que te llevarán a lograr lo…" at bounding box center [320, 165] width 331 height 47
click at [296, 176] on textarea ""La disciplina y la dedicación son las herramientas que te llevarán a lograr lo…" at bounding box center [320, 165] width 331 height 47
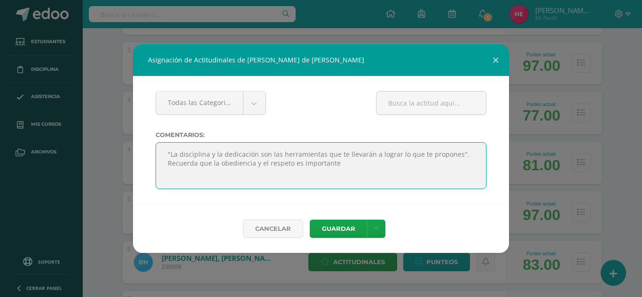
click at [379, 171] on textarea ""La disciplina y la dedicación son las herramientas que te llevarán a lograr lo…" at bounding box center [320, 165] width 331 height 47
click at [389, 177] on textarea ""La disciplina y la dedicación son las herramientas que te llevarán a lograr lo…" at bounding box center [320, 165] width 331 height 47
click at [384, 175] on textarea ""La disciplina y la dedicación son las herramientas que te llevarán a lograr lo…" at bounding box center [320, 165] width 331 height 47
click at [355, 174] on textarea ""La disciplina y la dedicación son las herramientas que te llevarán a lograr lo…" at bounding box center [320, 165] width 331 height 47
type textarea ""La disciplina y la dedicación son las herramientas que te llevarán a lograr lo…"
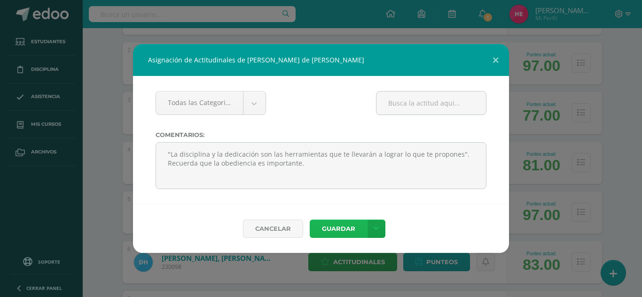
click at [342, 228] on button "Guardar" at bounding box center [337, 229] width 57 height 18
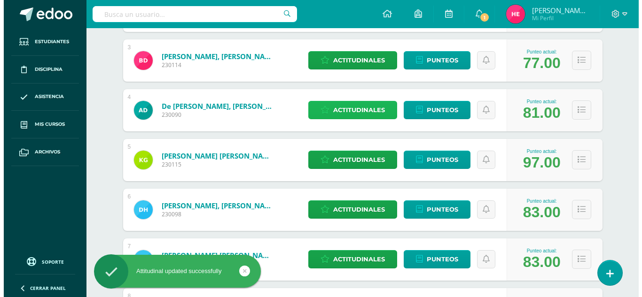
scroll to position [266, 0]
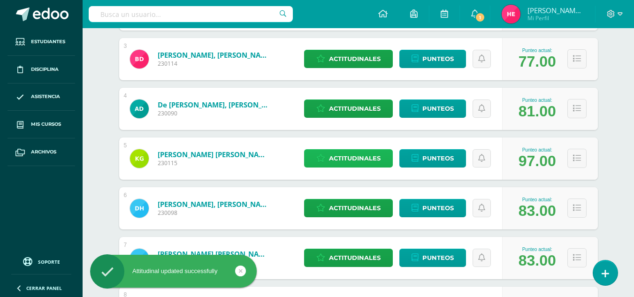
click at [372, 158] on span "Actitudinales" at bounding box center [355, 158] width 52 height 17
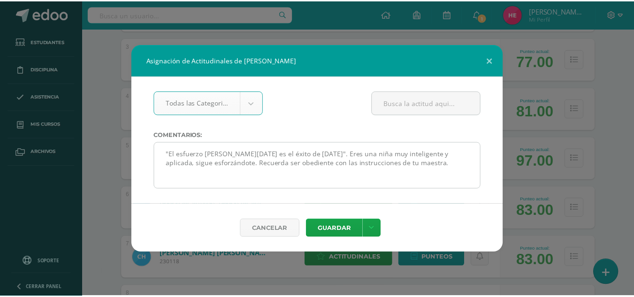
scroll to position [93, 0]
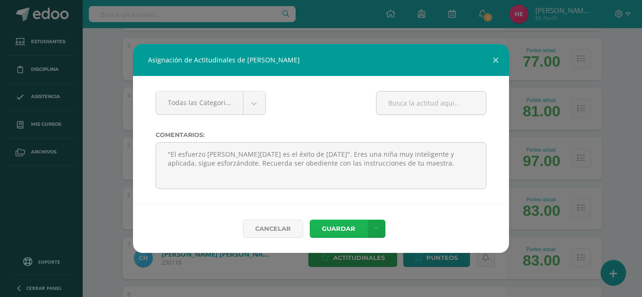
click at [356, 230] on button "Guardar" at bounding box center [337, 229] width 57 height 18
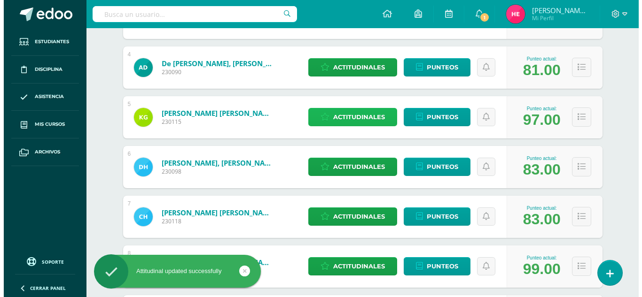
scroll to position [309, 0]
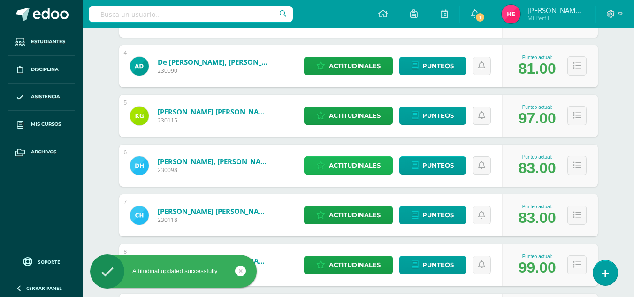
click at [356, 168] on span "Actitudinales" at bounding box center [355, 165] width 52 height 17
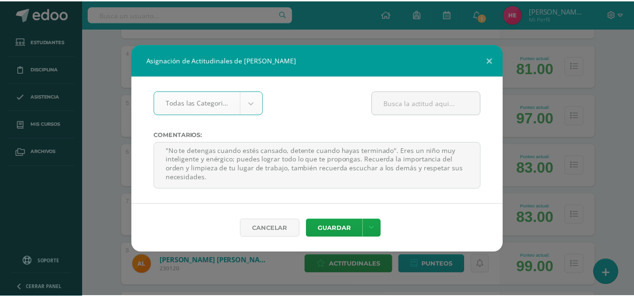
scroll to position [101, 0]
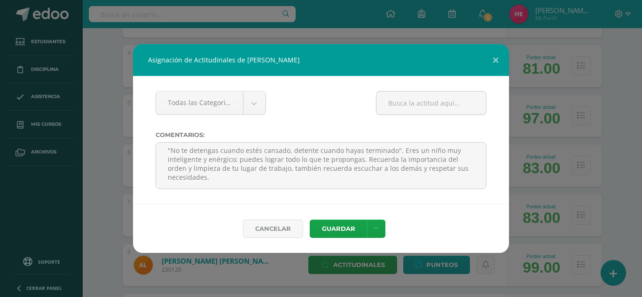
click at [612, 128] on div "Asignación de Actitudinales de Dereck Matías Hernández Ortiz Todas las Categori…" at bounding box center [321, 148] width 634 height 209
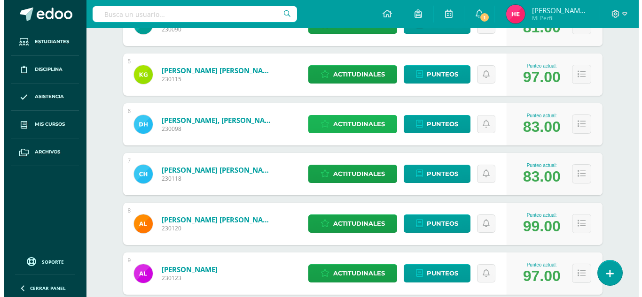
scroll to position [350, 0]
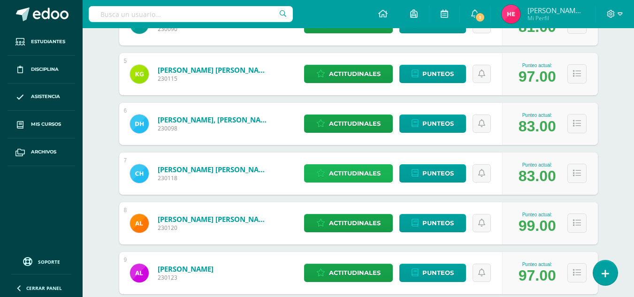
click at [343, 169] on span "Actitudinales" at bounding box center [355, 173] width 52 height 17
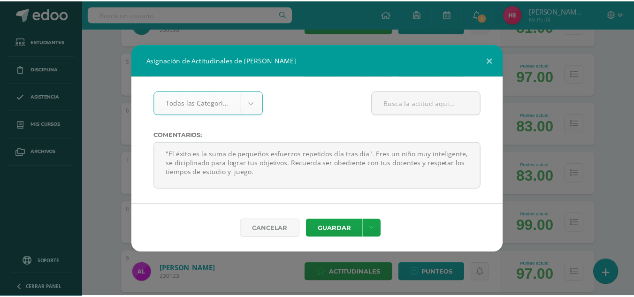
scroll to position [97, 0]
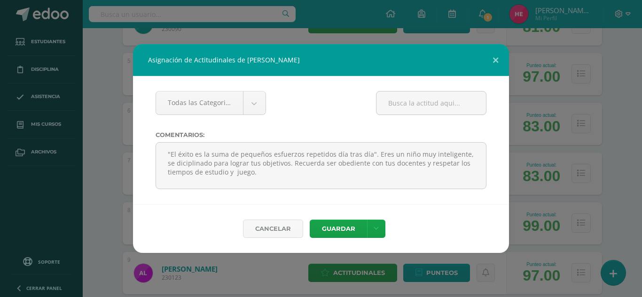
click at [629, 131] on div "Asignación de Actitudinales de Carlos René Herrera Hernandez Todas las Categori…" at bounding box center [321, 148] width 634 height 209
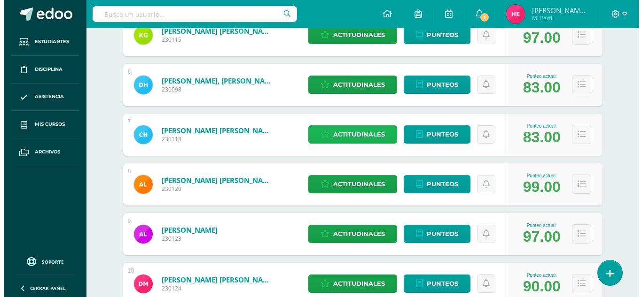
scroll to position [391, 0]
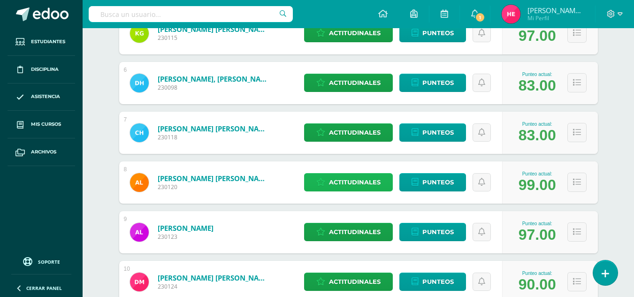
click at [373, 178] on span "Actitudinales" at bounding box center [355, 182] width 52 height 17
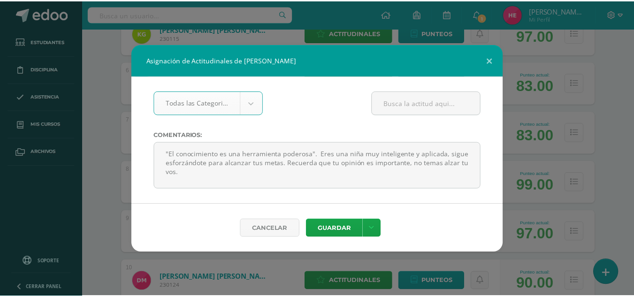
scroll to position [102, 0]
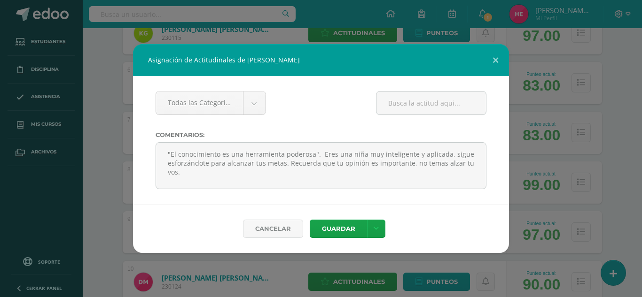
click at [611, 110] on div "Asignación de Actitudinales de Alexa Daniela Lémus Masaya Todas las Categorias …" at bounding box center [321, 148] width 634 height 209
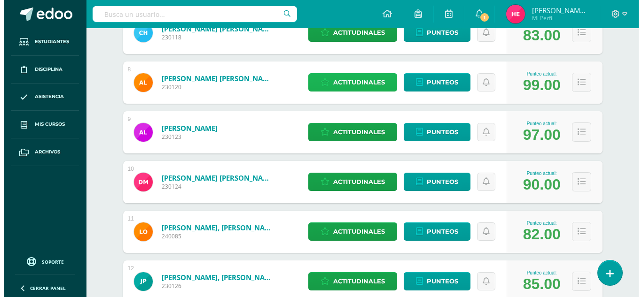
scroll to position [492, 0]
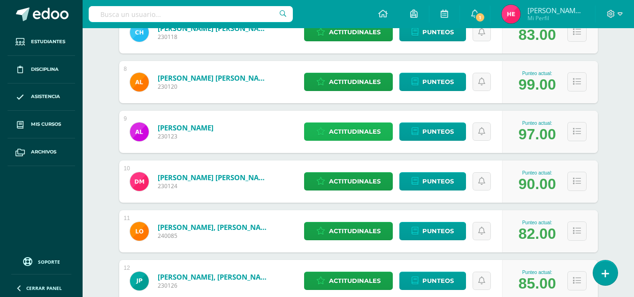
click at [379, 132] on span "Actitudinales" at bounding box center [355, 131] width 52 height 17
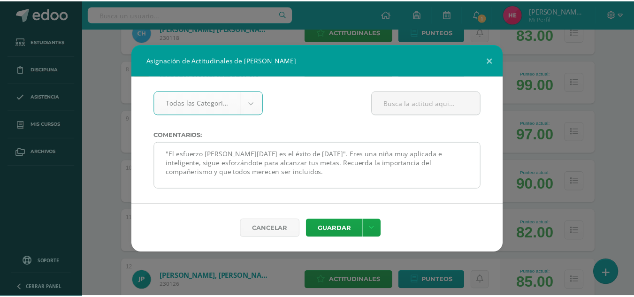
scroll to position [200, 0]
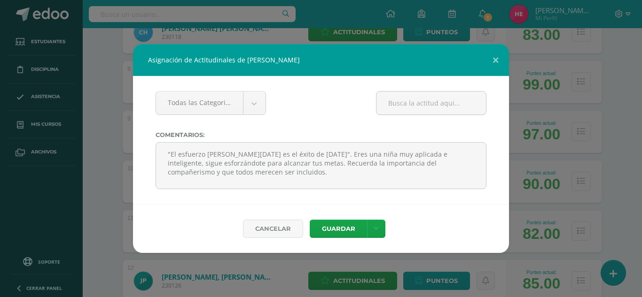
click at [628, 133] on div "Asignación de Actitudinales de Andrea Isabella López Soyoy Todas las Categorias…" at bounding box center [321, 148] width 634 height 209
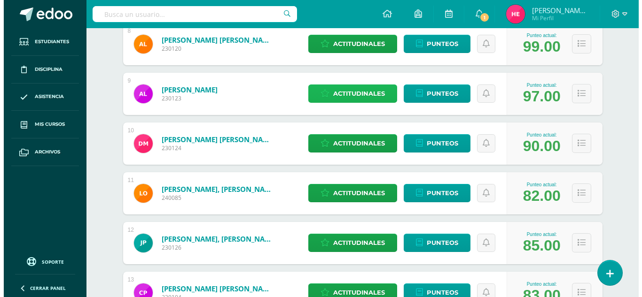
scroll to position [531, 0]
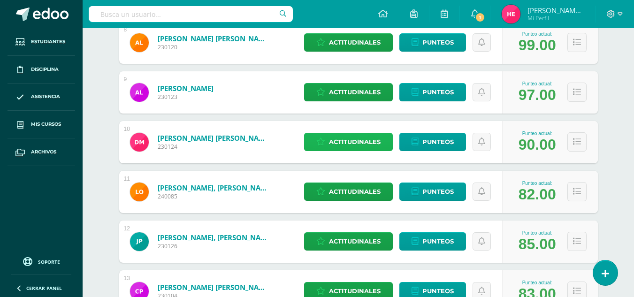
click at [373, 137] on span "Actitudinales" at bounding box center [355, 141] width 52 height 17
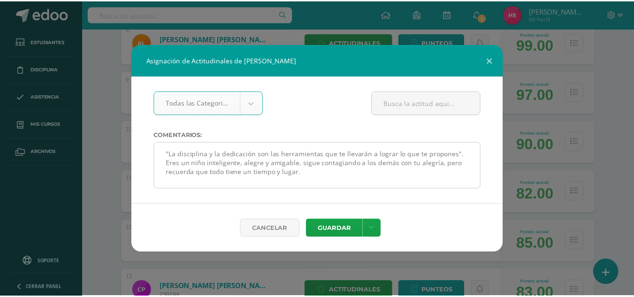
scroll to position [186, 0]
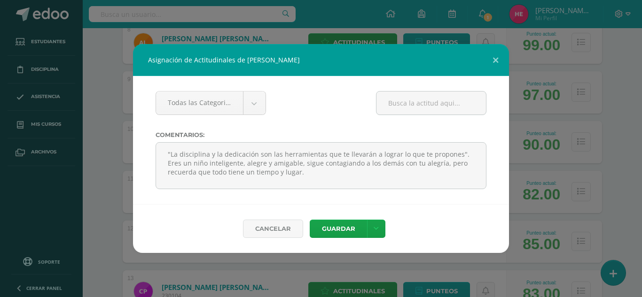
click at [618, 140] on div "Asignación de Actitudinales de Diego Fernando Mayén Sarceño Todas las Categoria…" at bounding box center [321, 148] width 634 height 209
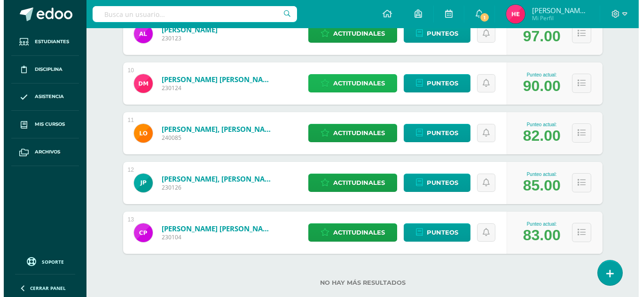
scroll to position [607, 0]
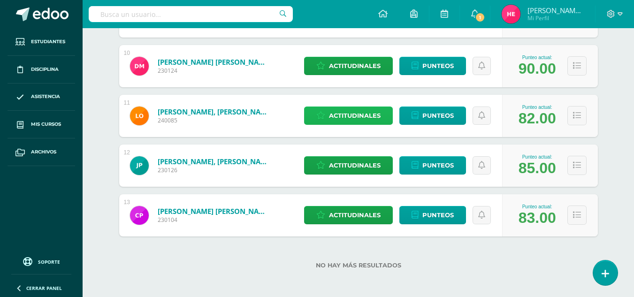
click at [378, 117] on span "Actitudinales" at bounding box center [355, 115] width 52 height 17
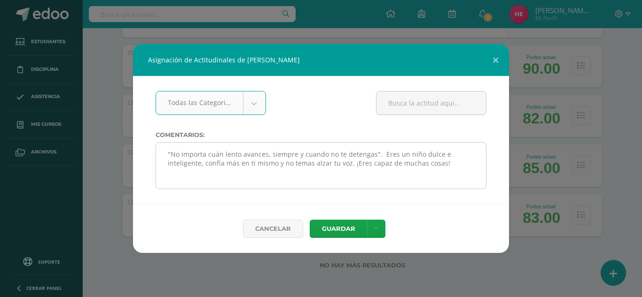
scroll to position [57, 0]
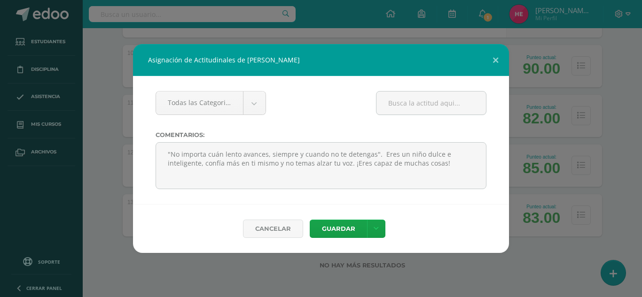
click at [613, 150] on div "Asignación de Actitudinales de Luis Heraldo Oliva Catalán Todas las Categorias …" at bounding box center [321, 148] width 634 height 209
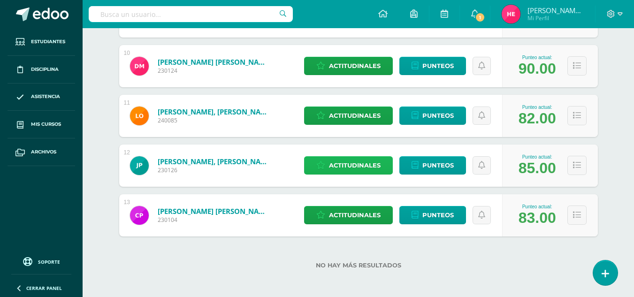
click at [362, 166] on span "Actitudinales" at bounding box center [355, 165] width 52 height 17
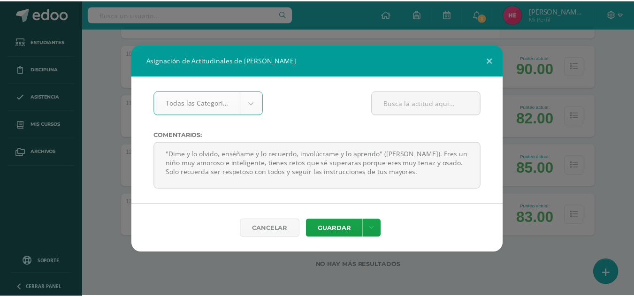
scroll to position [175, 0]
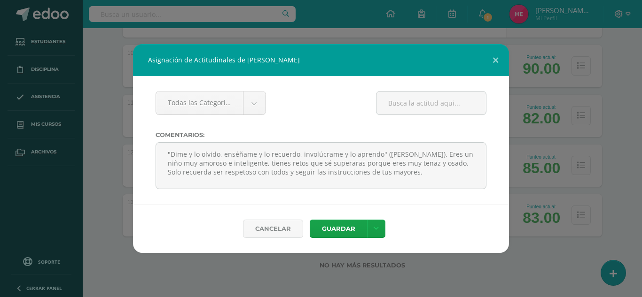
click at [608, 150] on div "Asignación de Actitudinales de Jorge Sebastian Paz Barrios Todas las Categorias…" at bounding box center [321, 148] width 634 height 209
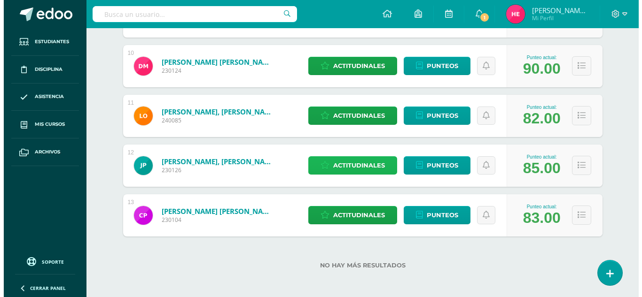
scroll to position [609, 0]
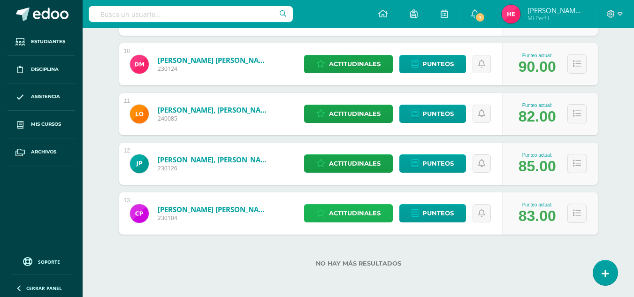
click at [371, 214] on span "Actitudinales" at bounding box center [355, 213] width 52 height 17
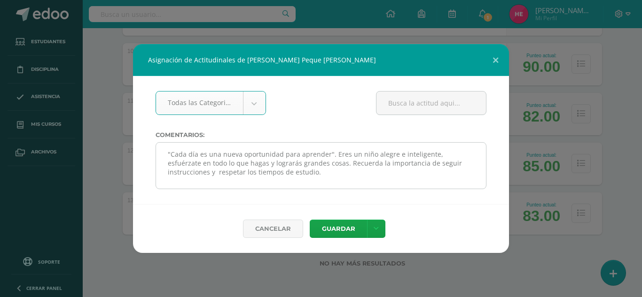
scroll to position [189, 0]
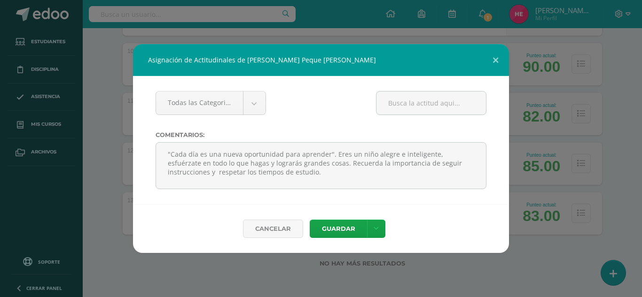
click at [628, 100] on div "Asignación de Actitudinales de Christopher Ariel Peque González Todas las Categ…" at bounding box center [321, 148] width 634 height 209
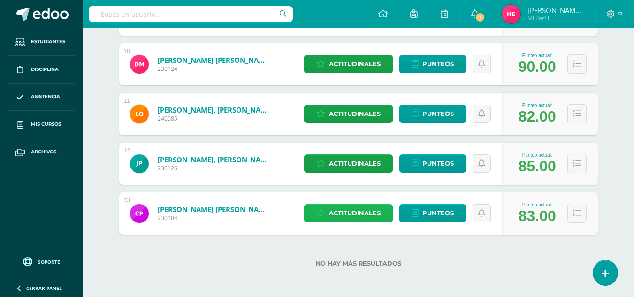
click at [376, 216] on span "Actitudinales" at bounding box center [355, 213] width 52 height 17
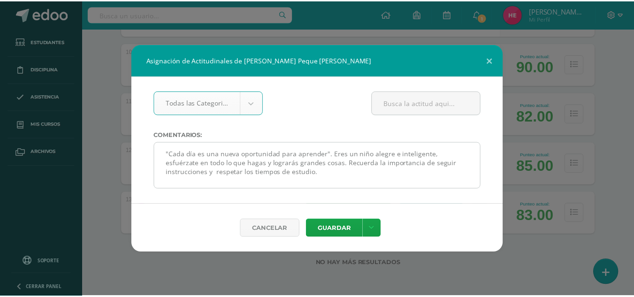
scroll to position [191, 0]
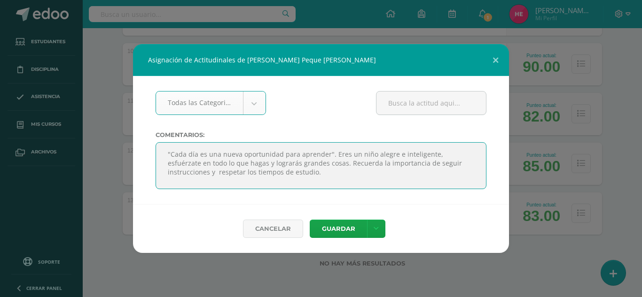
click at [332, 170] on textarea ""Cada día es una nueva oportunidad para aprender". Eres un niño alegre e inteli…" at bounding box center [320, 165] width 331 height 47
click at [333, 171] on textarea ""Cada día es una nueva oportunidad para aprender". Eres un niño alegre e inteli…" at bounding box center [320, 165] width 331 height 47
click at [318, 170] on textarea ""Cada día es una nueva oportunidad para aprender". Eres un niño alegre e inteli…" at bounding box center [320, 165] width 331 height 47
click at [317, 170] on textarea ""Cada día es una nueva oportunidad para aprender". Eres un niño alegre e inteli…" at bounding box center [320, 165] width 331 height 47
type textarea ""Cada día es una nueva oportunidad para aprender". Eres un niño alegre e inteli…"
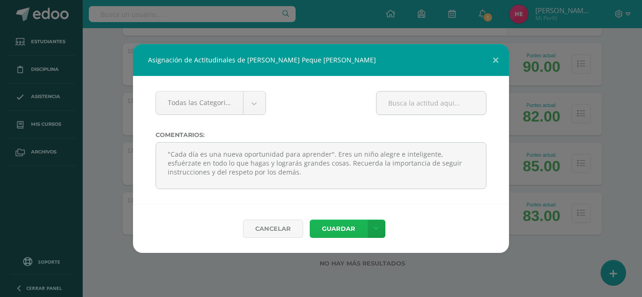
click at [348, 228] on button "Guardar" at bounding box center [337, 229] width 57 height 18
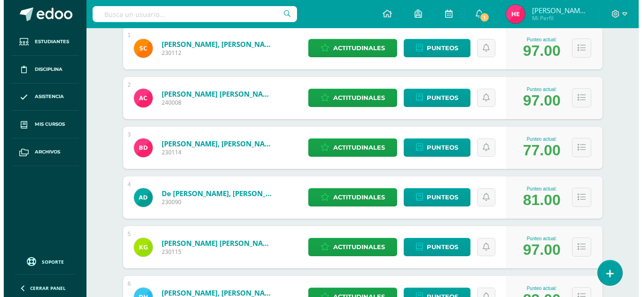
scroll to position [199, 0]
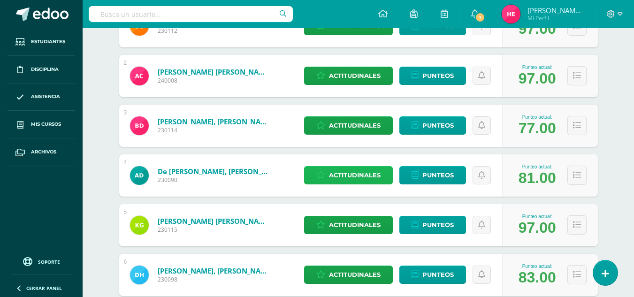
click at [356, 177] on span "Actitudinales" at bounding box center [355, 175] width 52 height 17
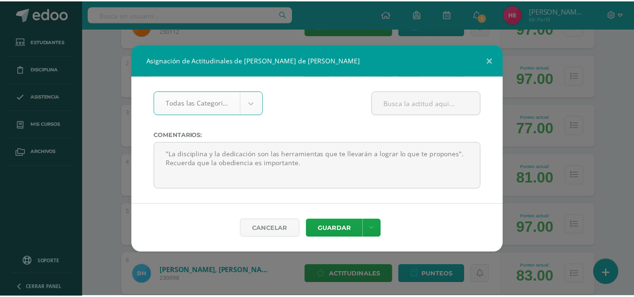
scroll to position [164, 0]
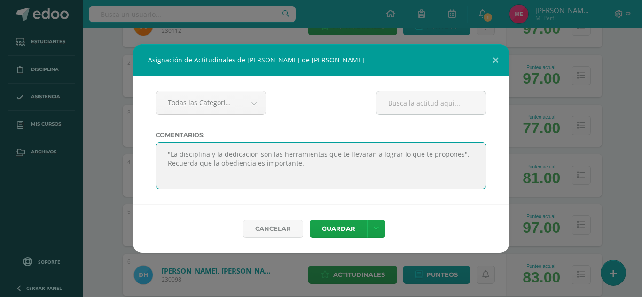
click at [346, 172] on textarea ""La disciplina y la dedicación son las herramientas que te llevarán a lograr lo…" at bounding box center [320, 165] width 331 height 47
click at [261, 170] on textarea ""La disciplina y la dedicación son las herramientas que te llevarán a lograr lo…" at bounding box center [320, 165] width 331 height 47
click at [381, 170] on textarea ""La disciplina y la dedicación son las herramientas que te llevarán a lograr lo…" at bounding box center [320, 165] width 331 height 47
type textarea ""La disciplina y la dedicación son las herramientas que te llevarán a lograr lo…"
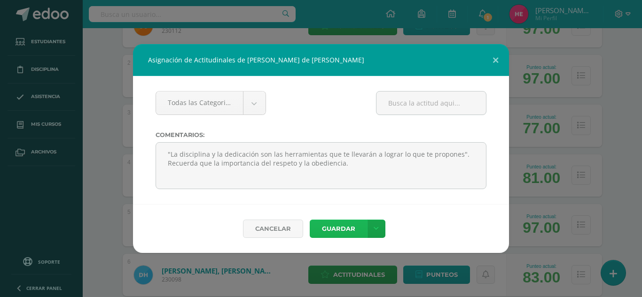
click at [350, 230] on button "Guardar" at bounding box center [337, 229] width 57 height 18
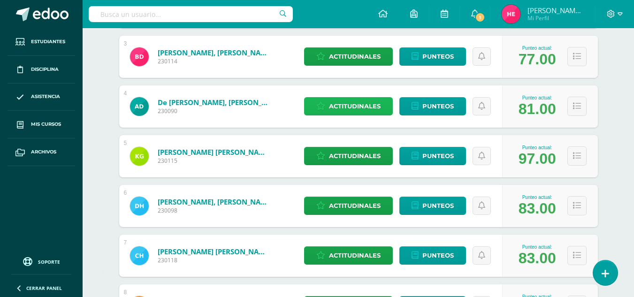
scroll to position [273, 0]
